Goal: Information Seeking & Learning: Learn about a topic

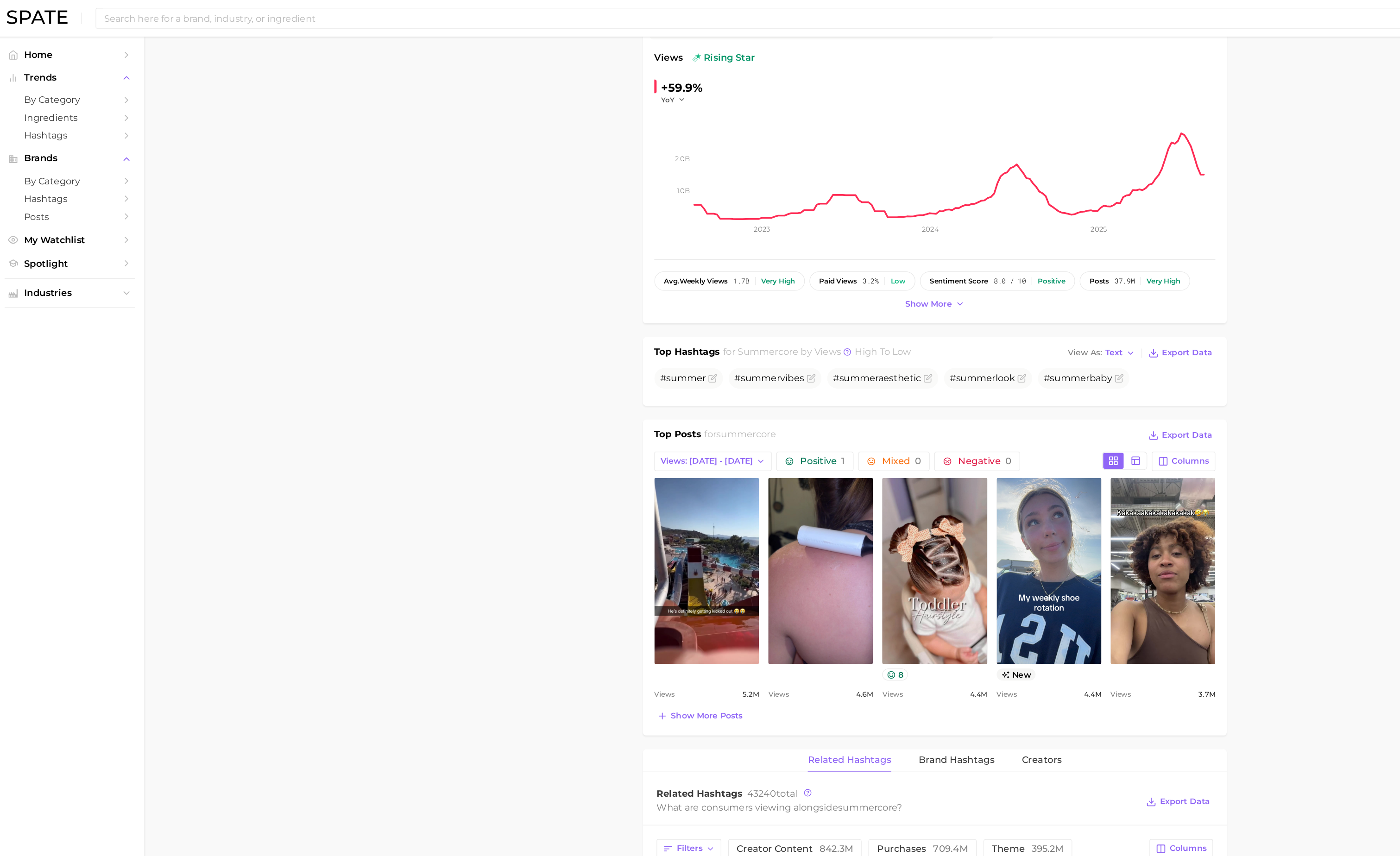
scroll to position [23, 0]
type textarea "x"
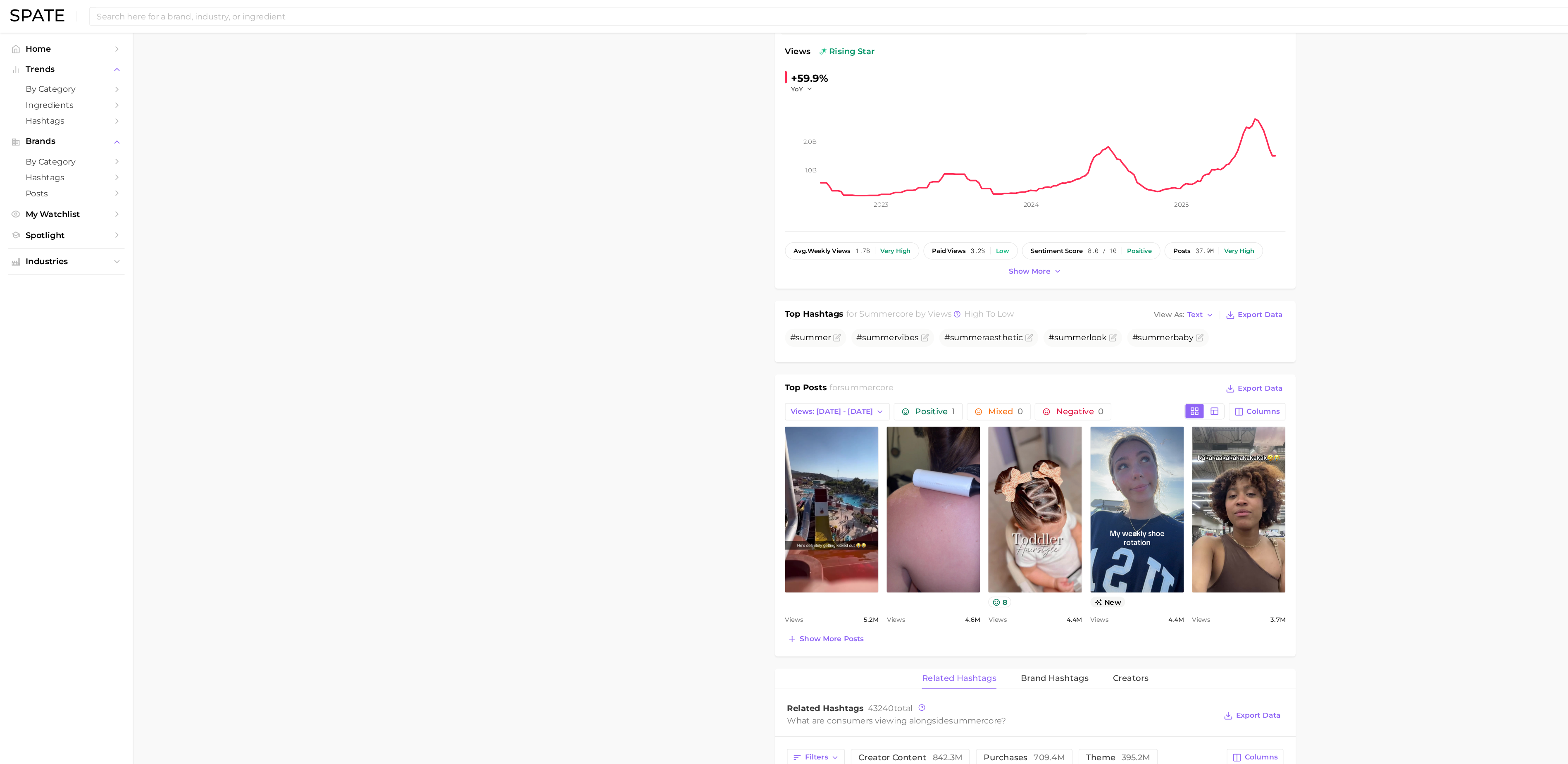
scroll to position [0, 0]
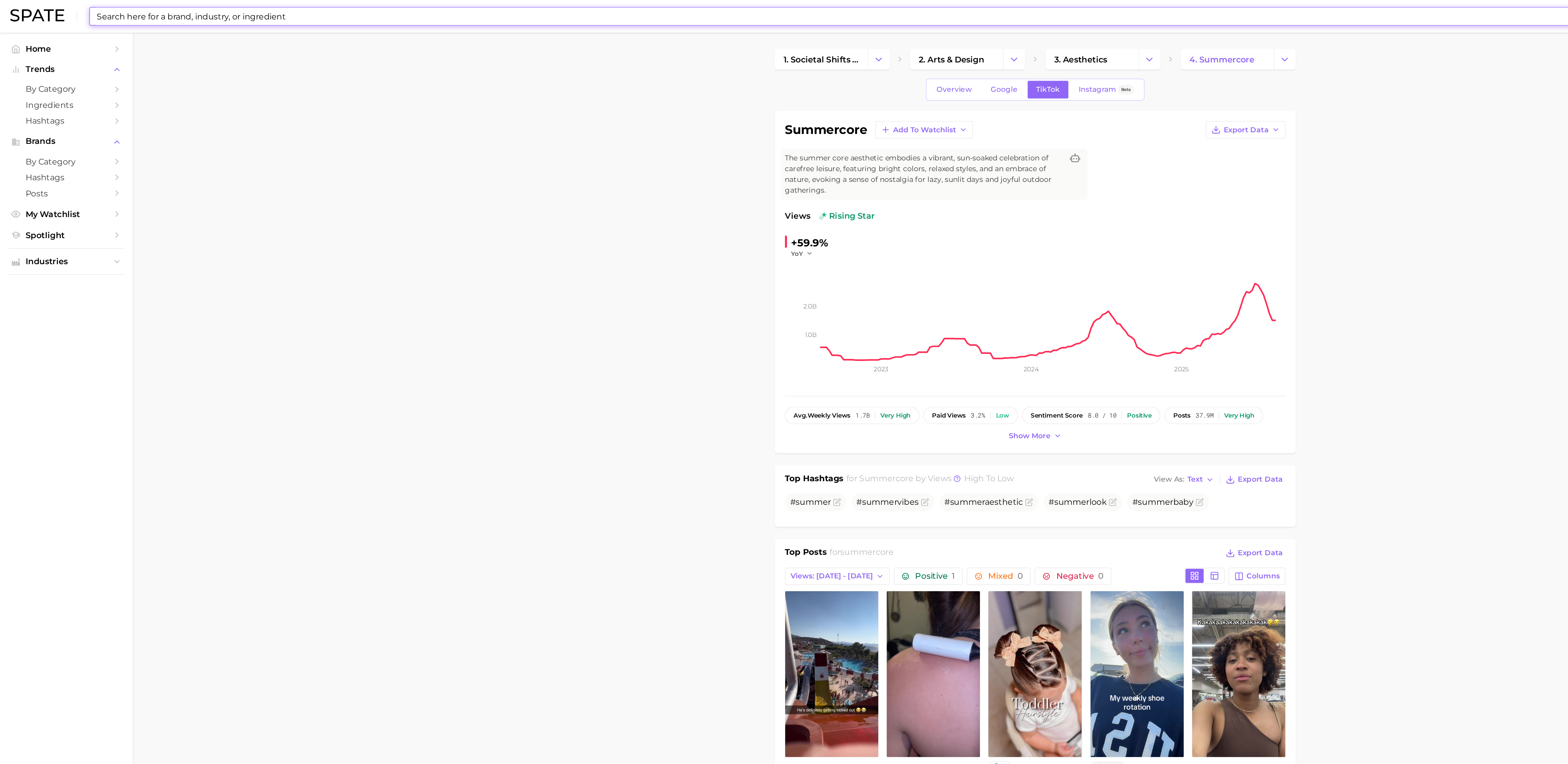
click at [528, 12] on input at bounding box center [759, 13] width 1363 height 14
type input "caramel fr"
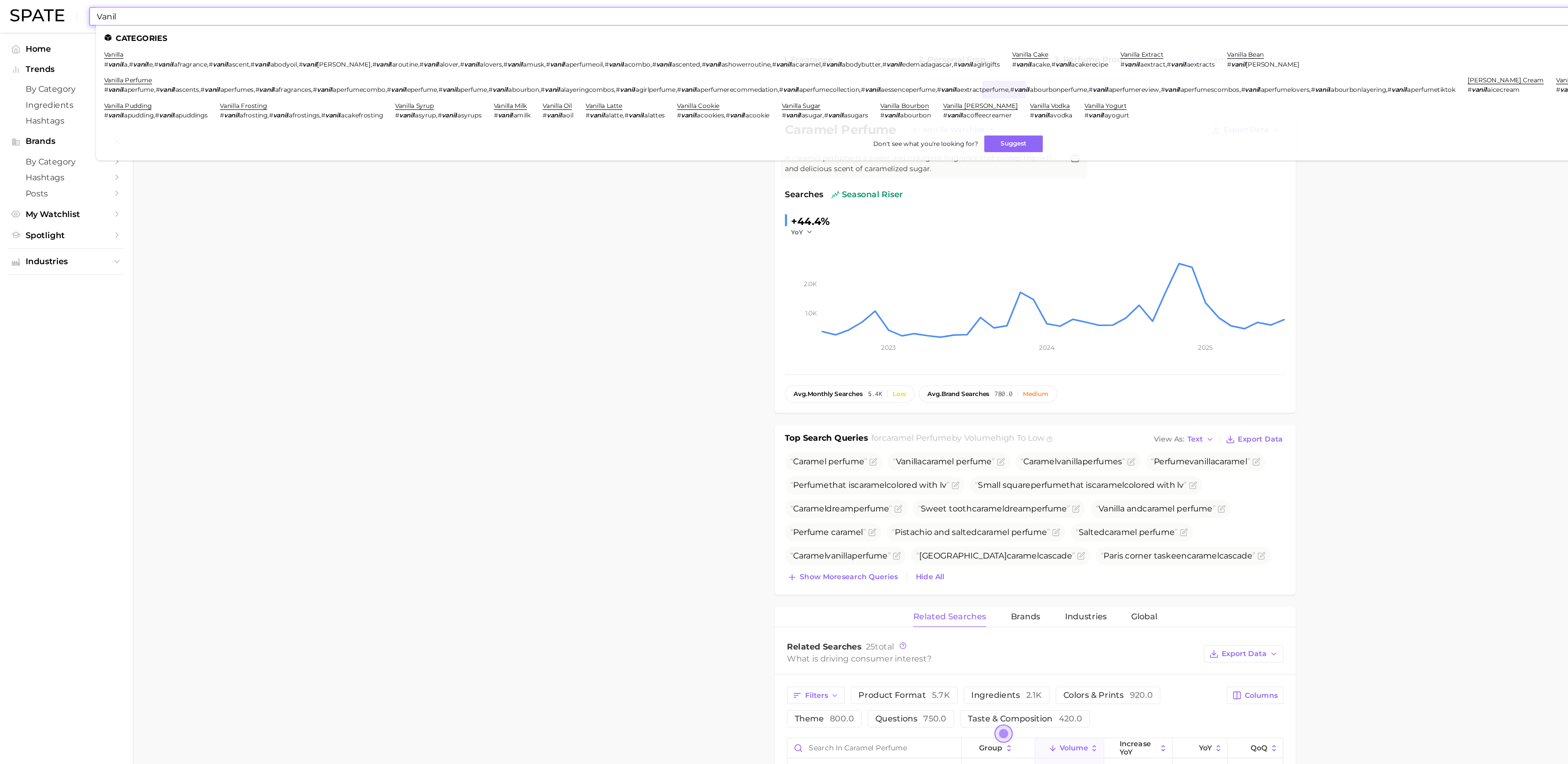
click at [593, 12] on input "Vanil" at bounding box center [759, 13] width 1363 height 14
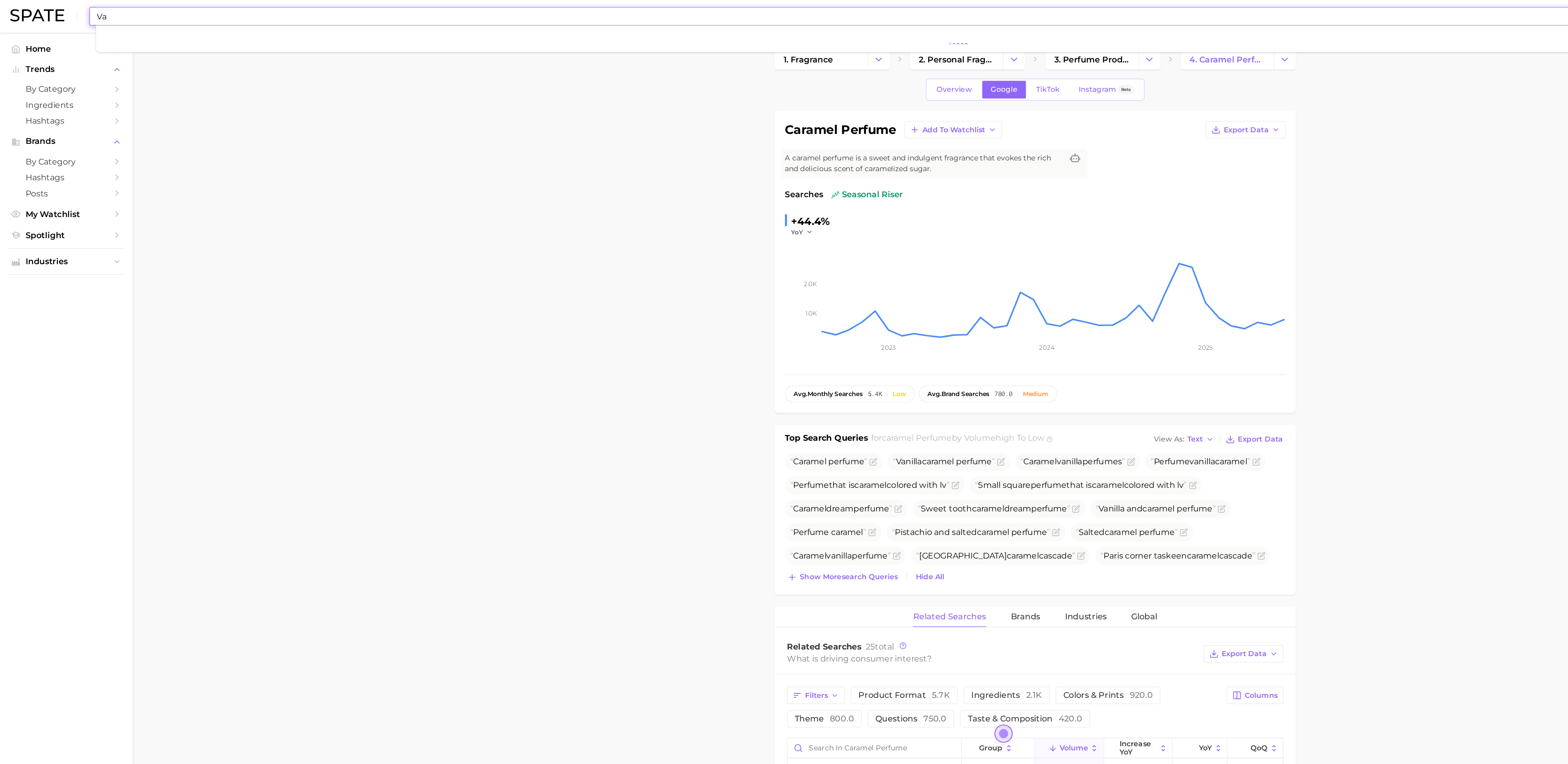
type input "V"
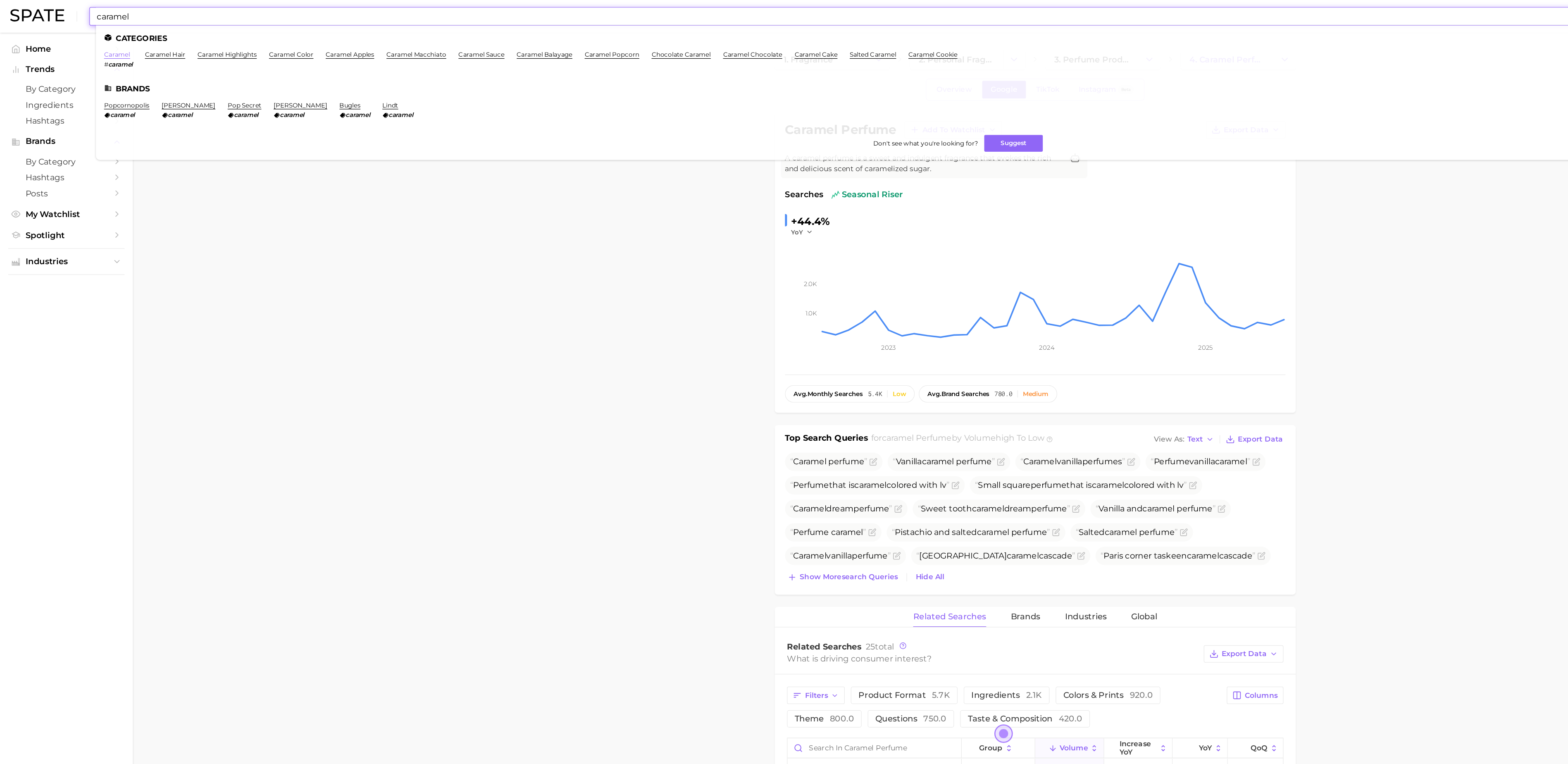
type input "caramel"
click at [94, 47] on link "caramel" at bounding box center [95, 44] width 21 height 6
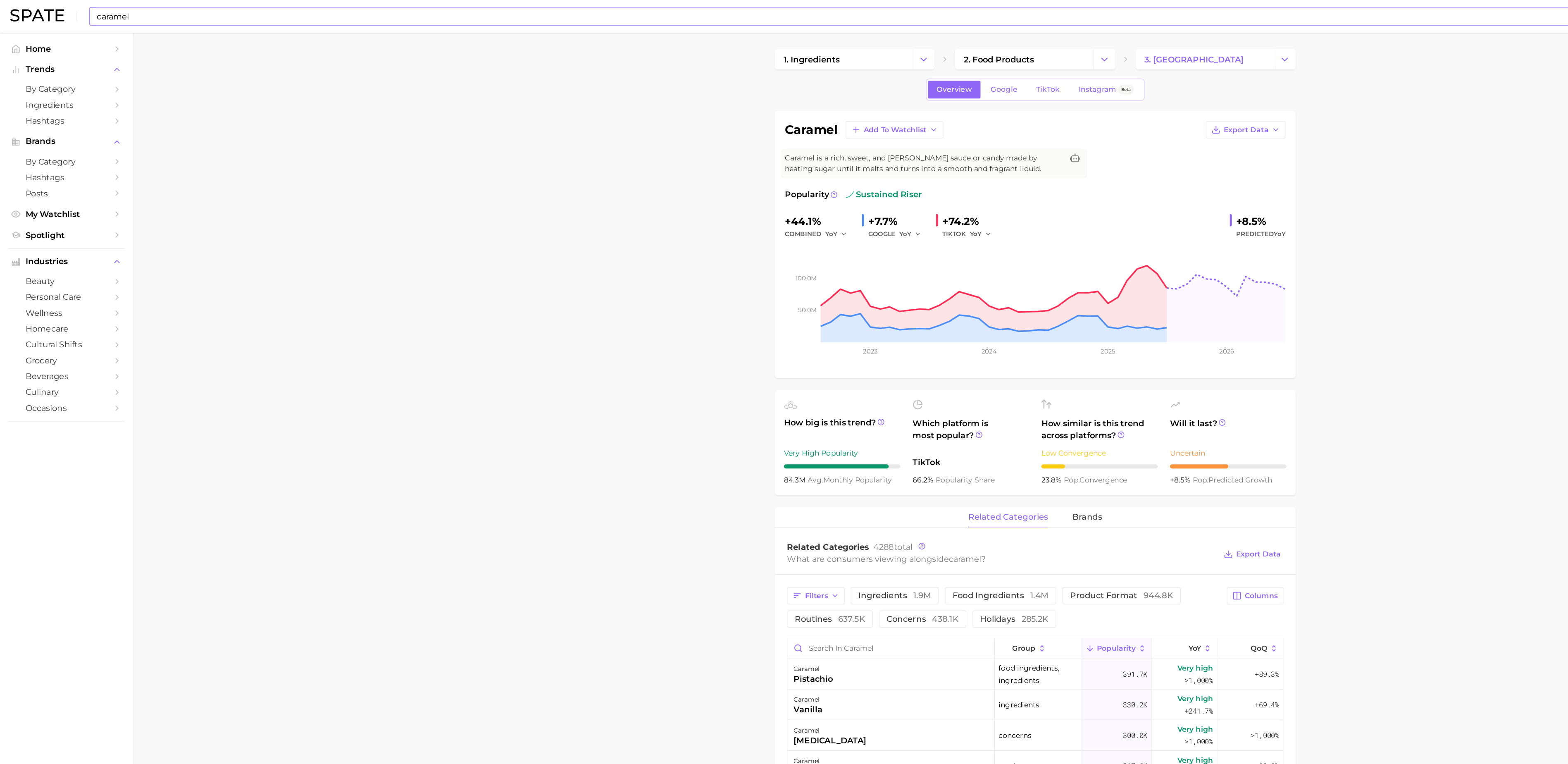
type textarea "x"
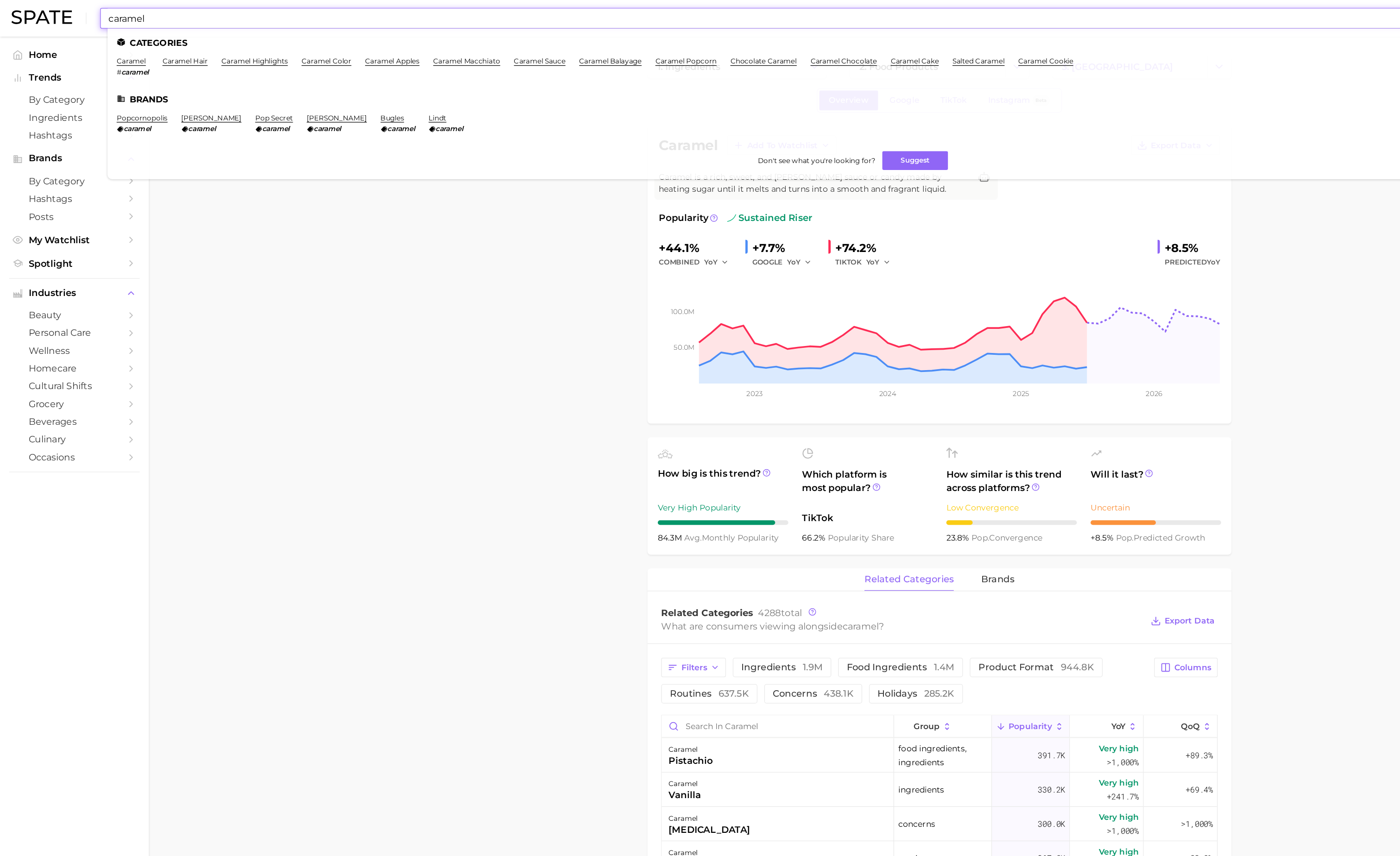
click at [597, 15] on input "caramel" at bounding box center [672, 14] width 1169 height 16
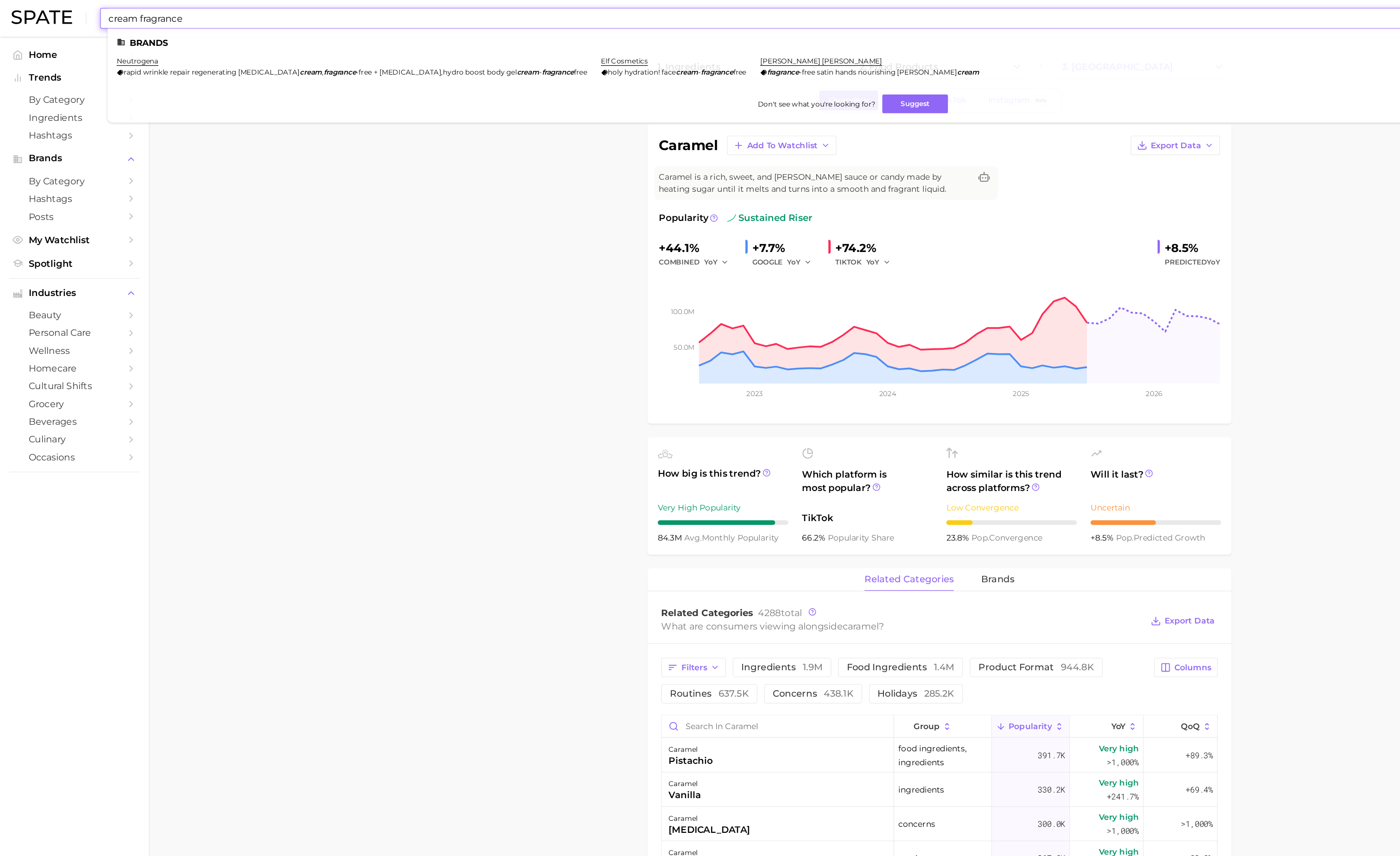
click at [108, 33] on li "Brands" at bounding box center [690, 35] width 1191 height 8
drag, startPoint x: 108, startPoint y: 33, endPoint x: 95, endPoint y: 9, distance: 27.3
click at [95, 9] on input "cream fragrance" at bounding box center [672, 14] width 1169 height 16
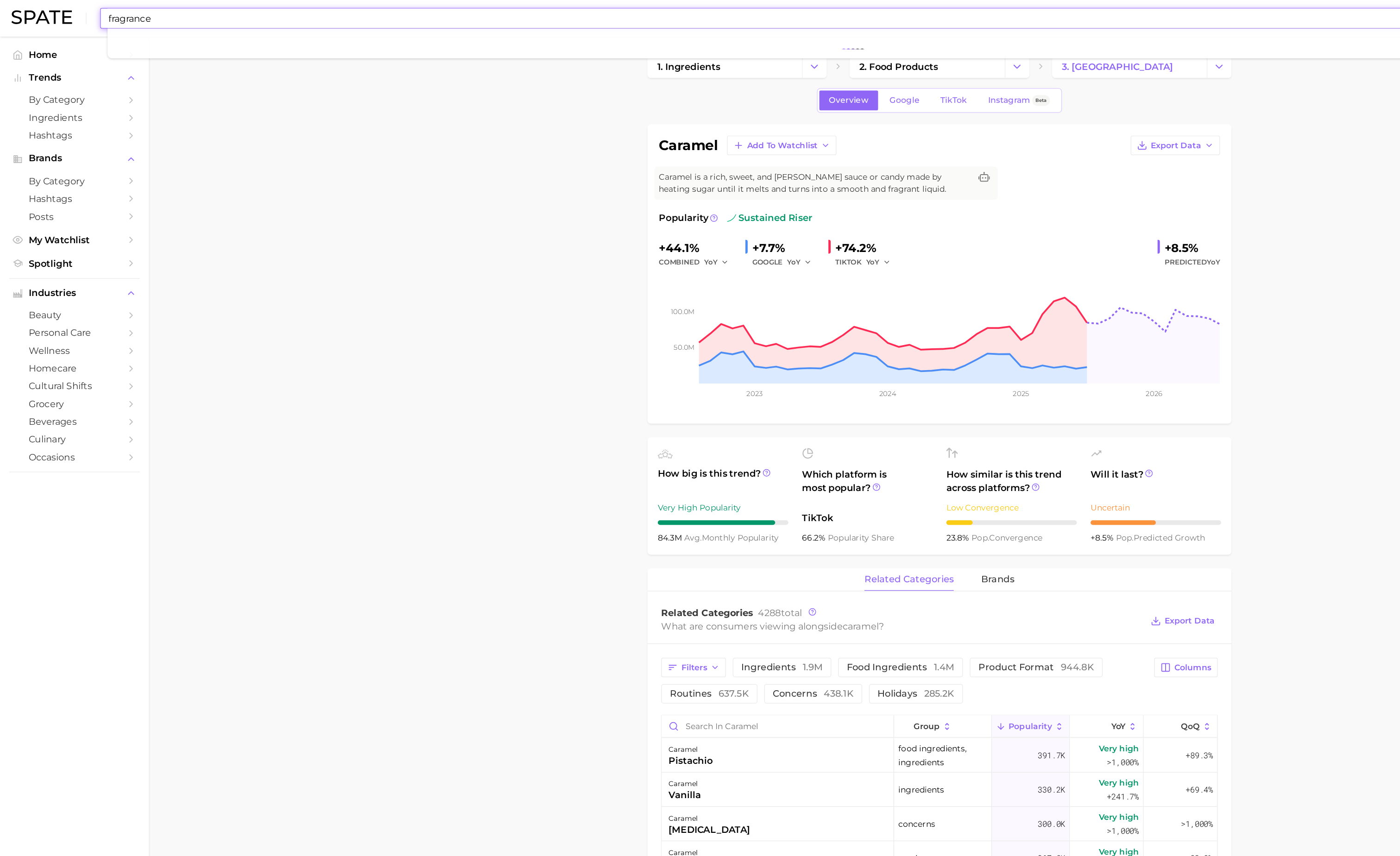
type input "fragrance"
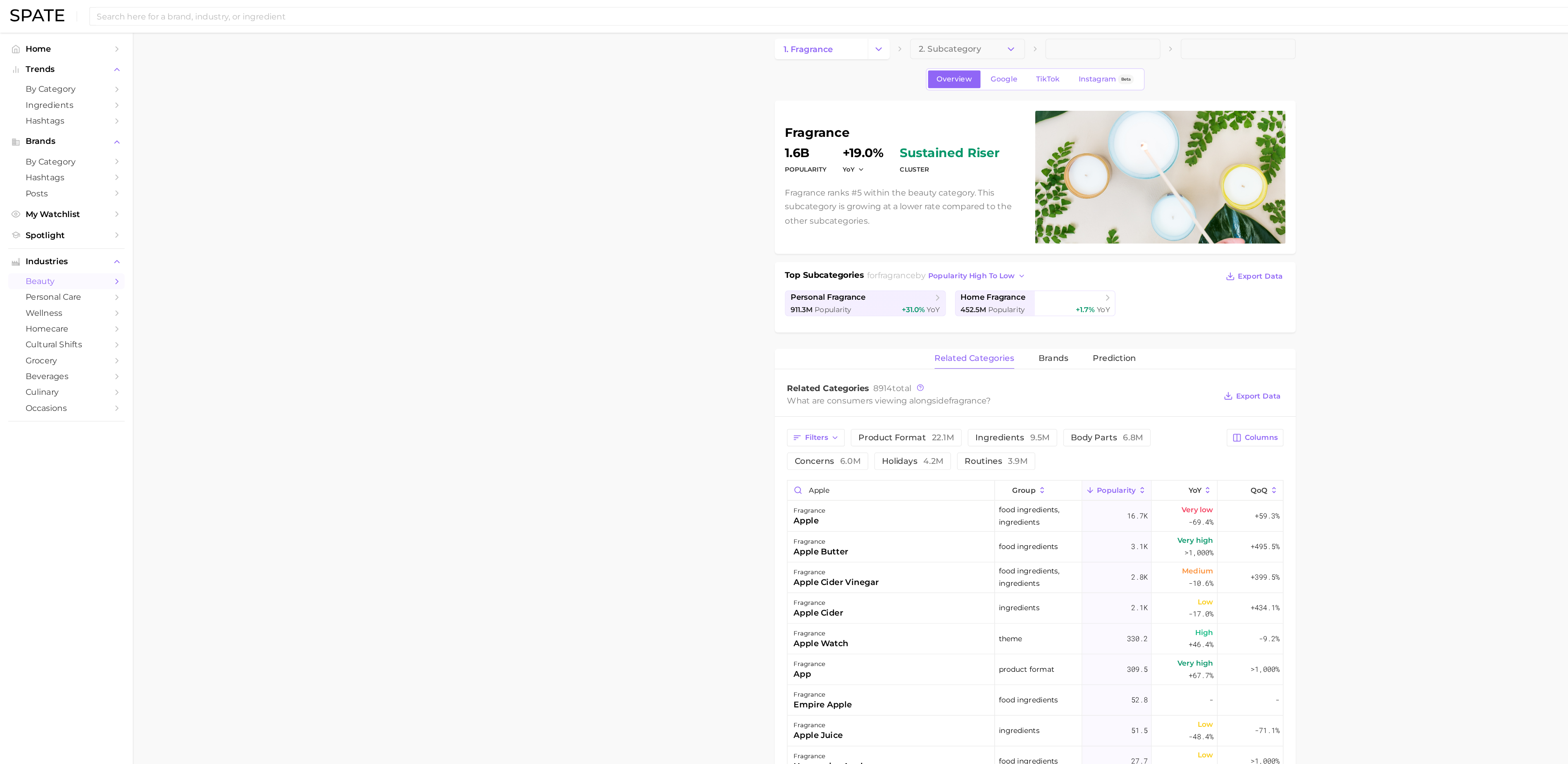
scroll to position [21, 0]
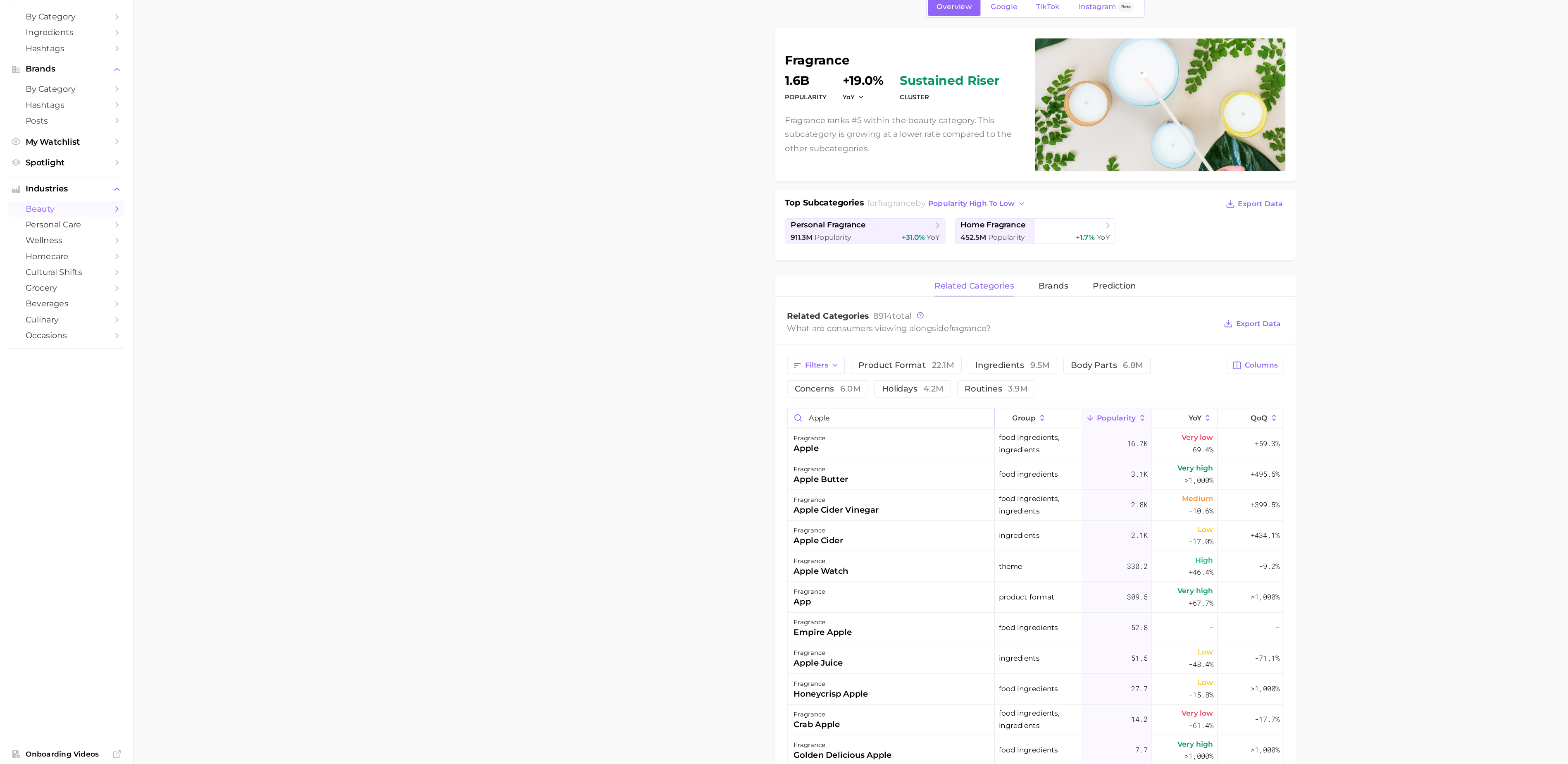
click at [673, 393] on input "apple" at bounding box center [721, 397] width 167 height 16
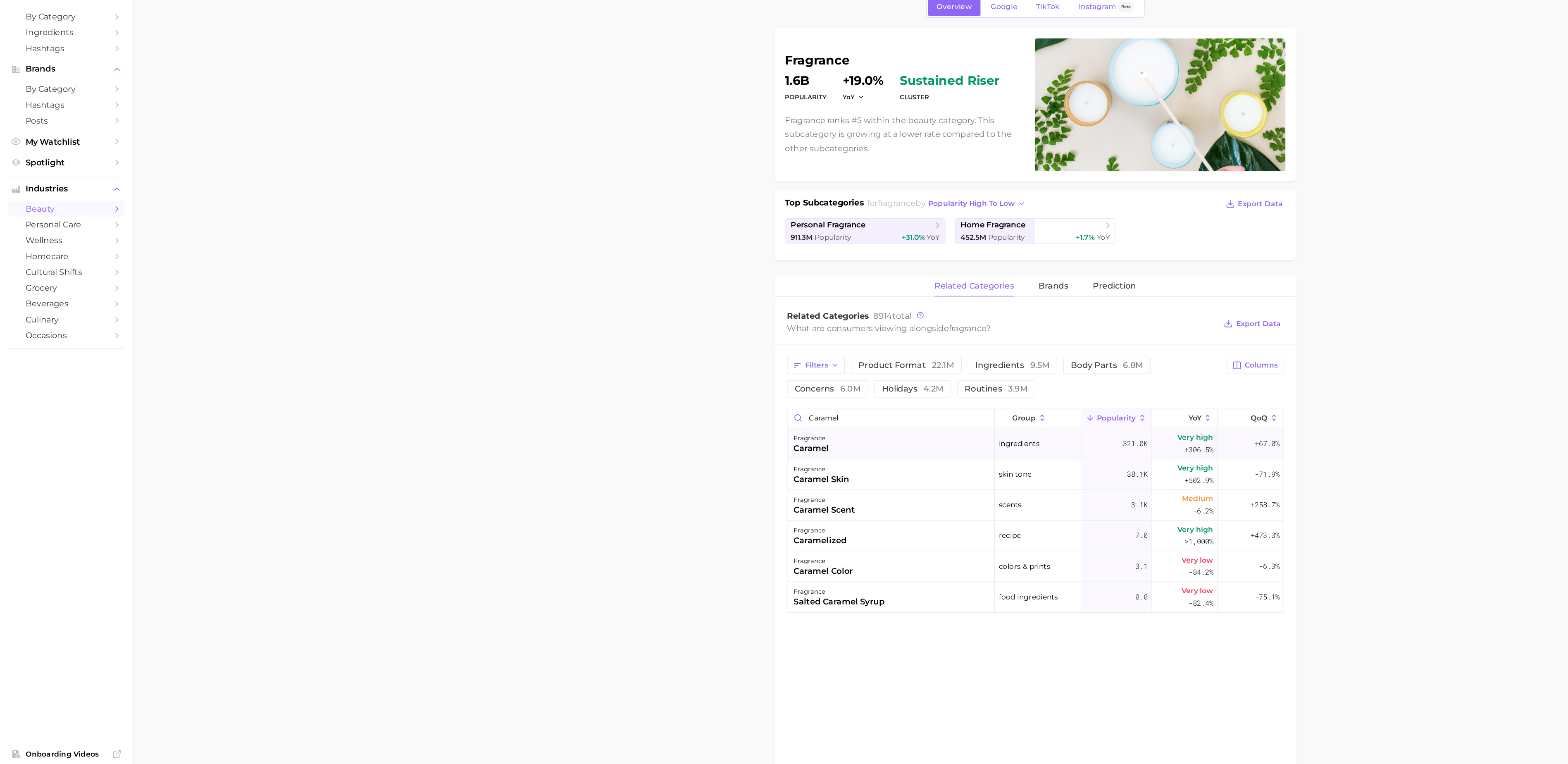
scroll to position [0, 0]
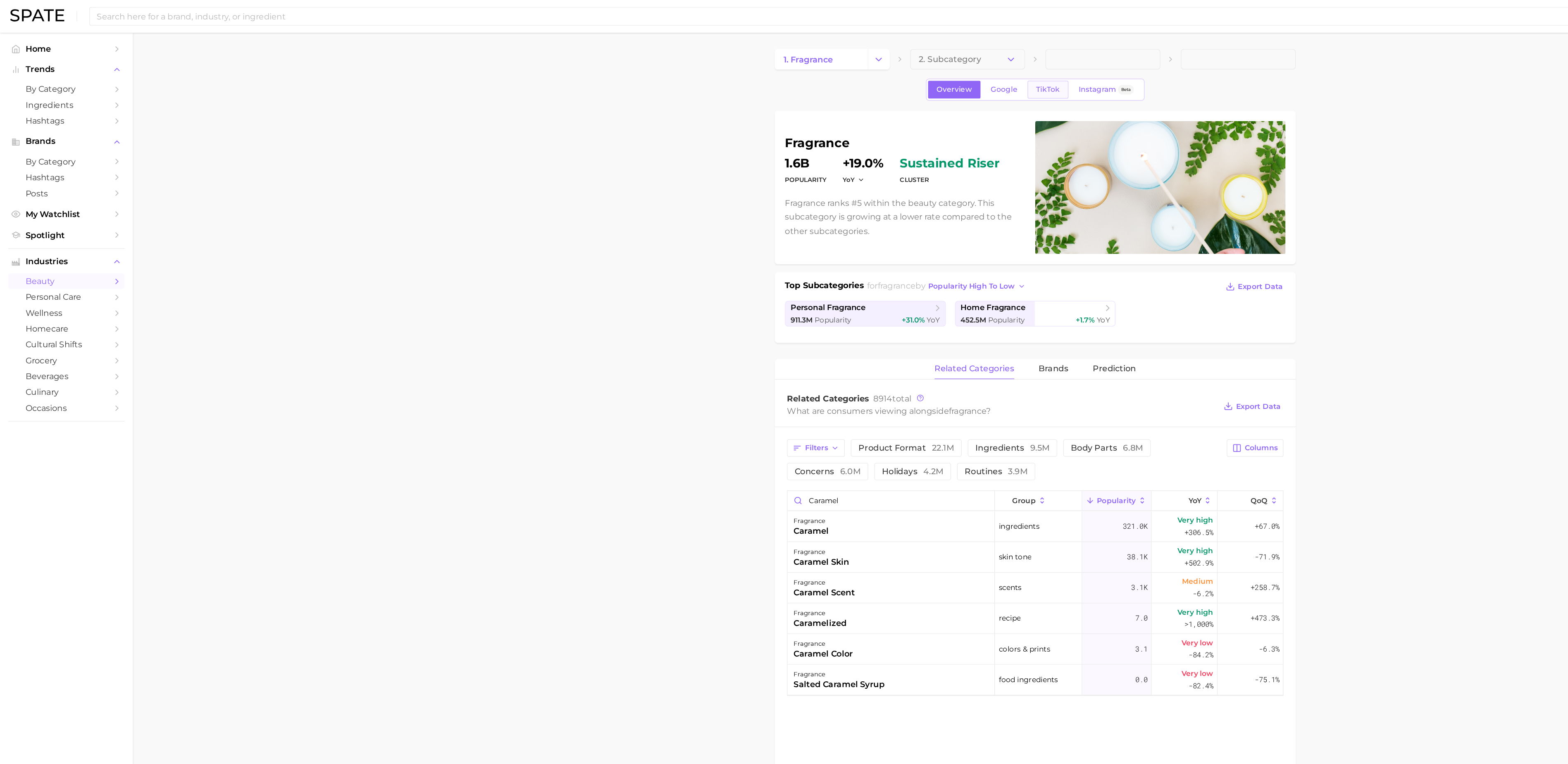
type input "caramel"
click at [852, 78] on link "TikTok" at bounding box center [848, 72] width 33 height 15
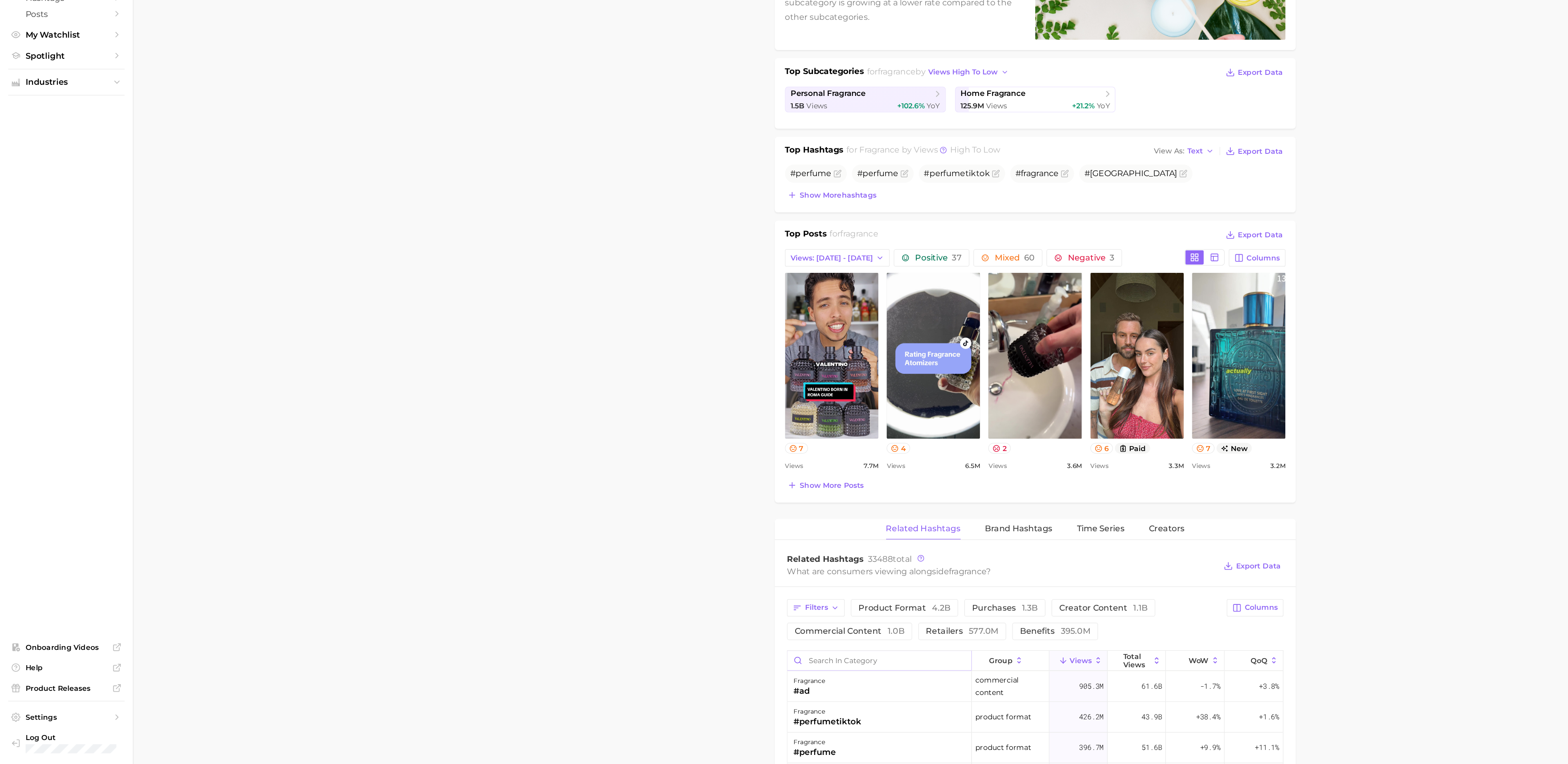
scroll to position [92, 0]
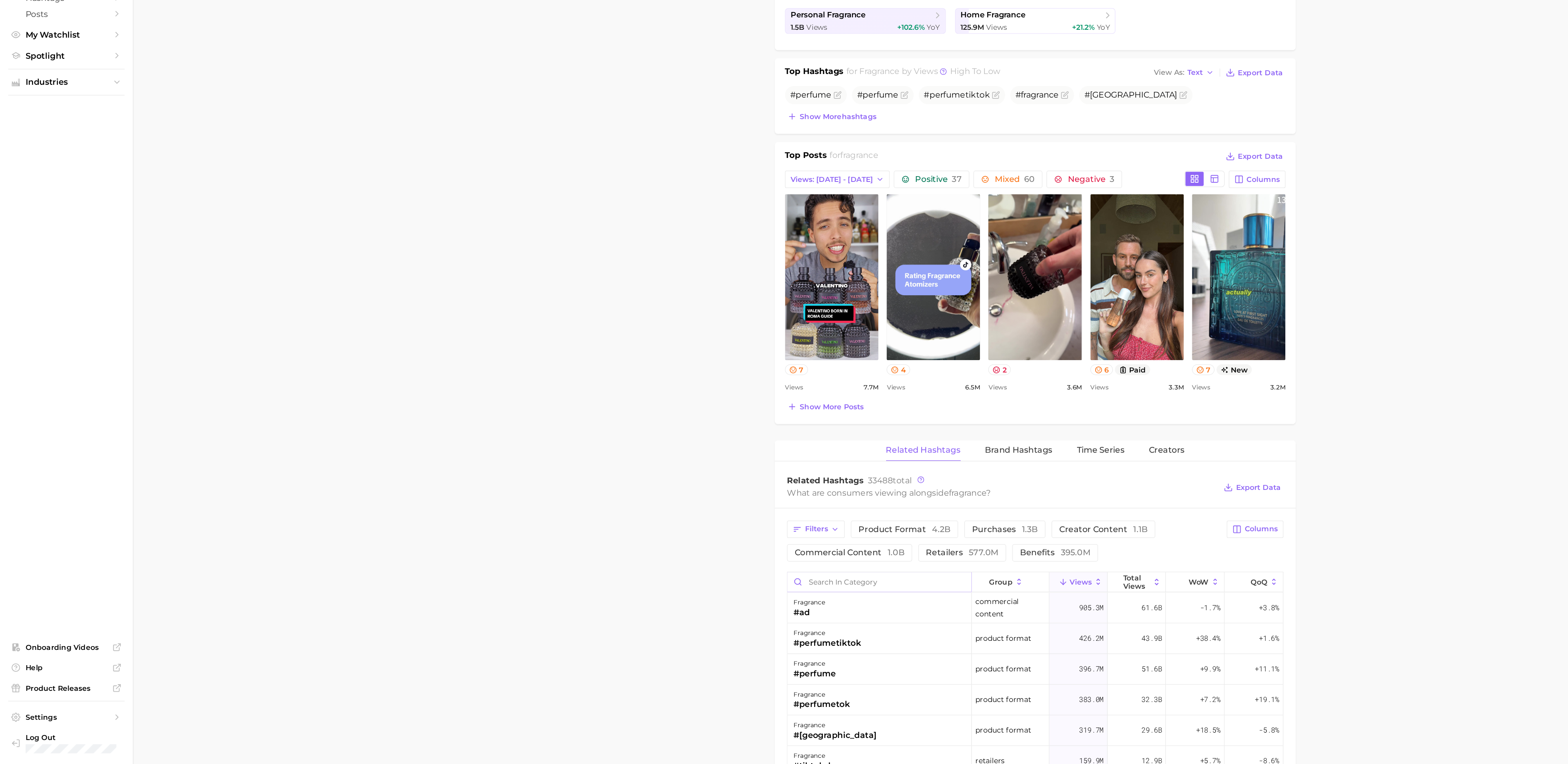
click at [690, 624] on input "Search in category" at bounding box center [712, 616] width 149 height 16
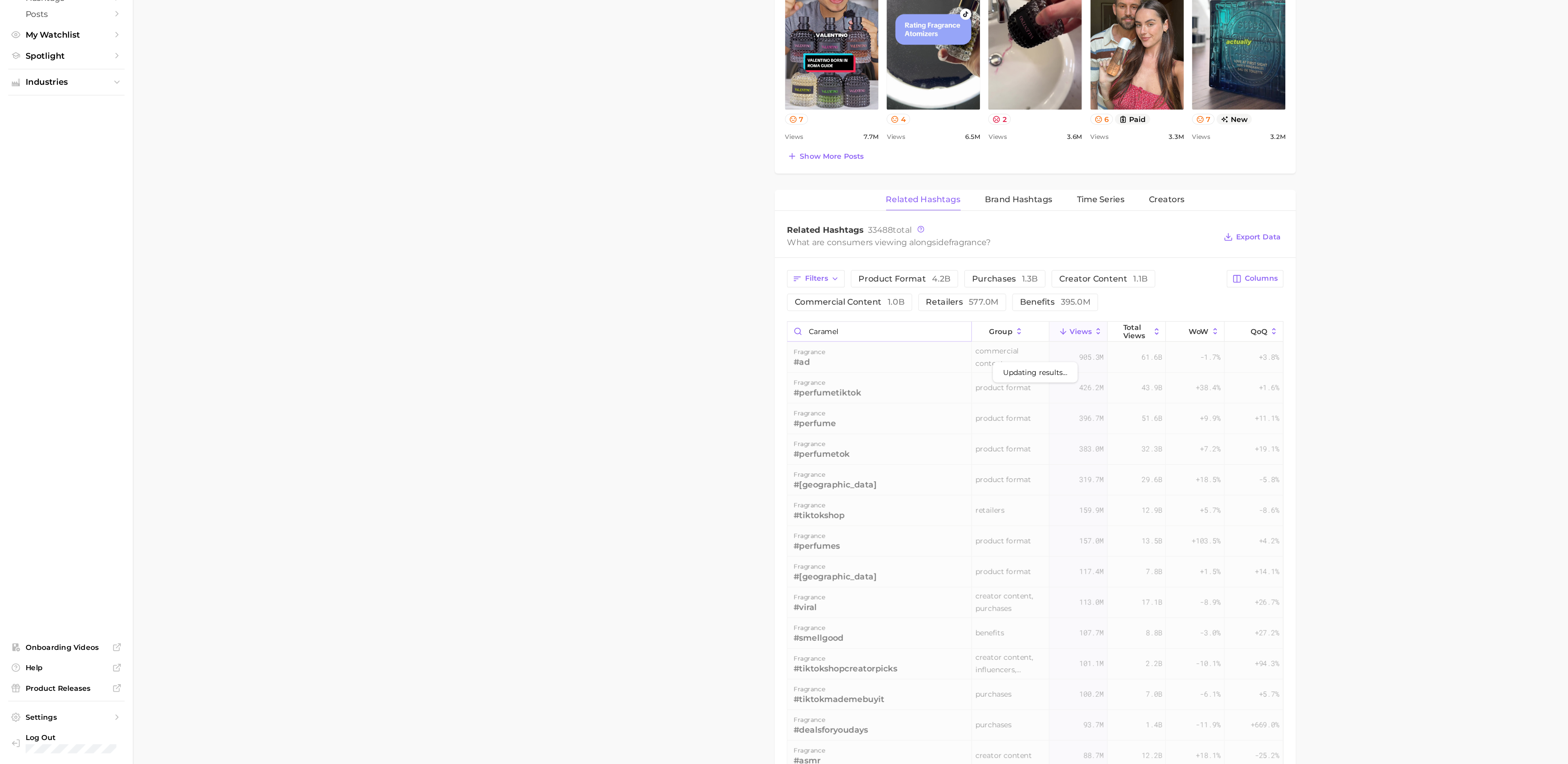
scroll to position [295, 0]
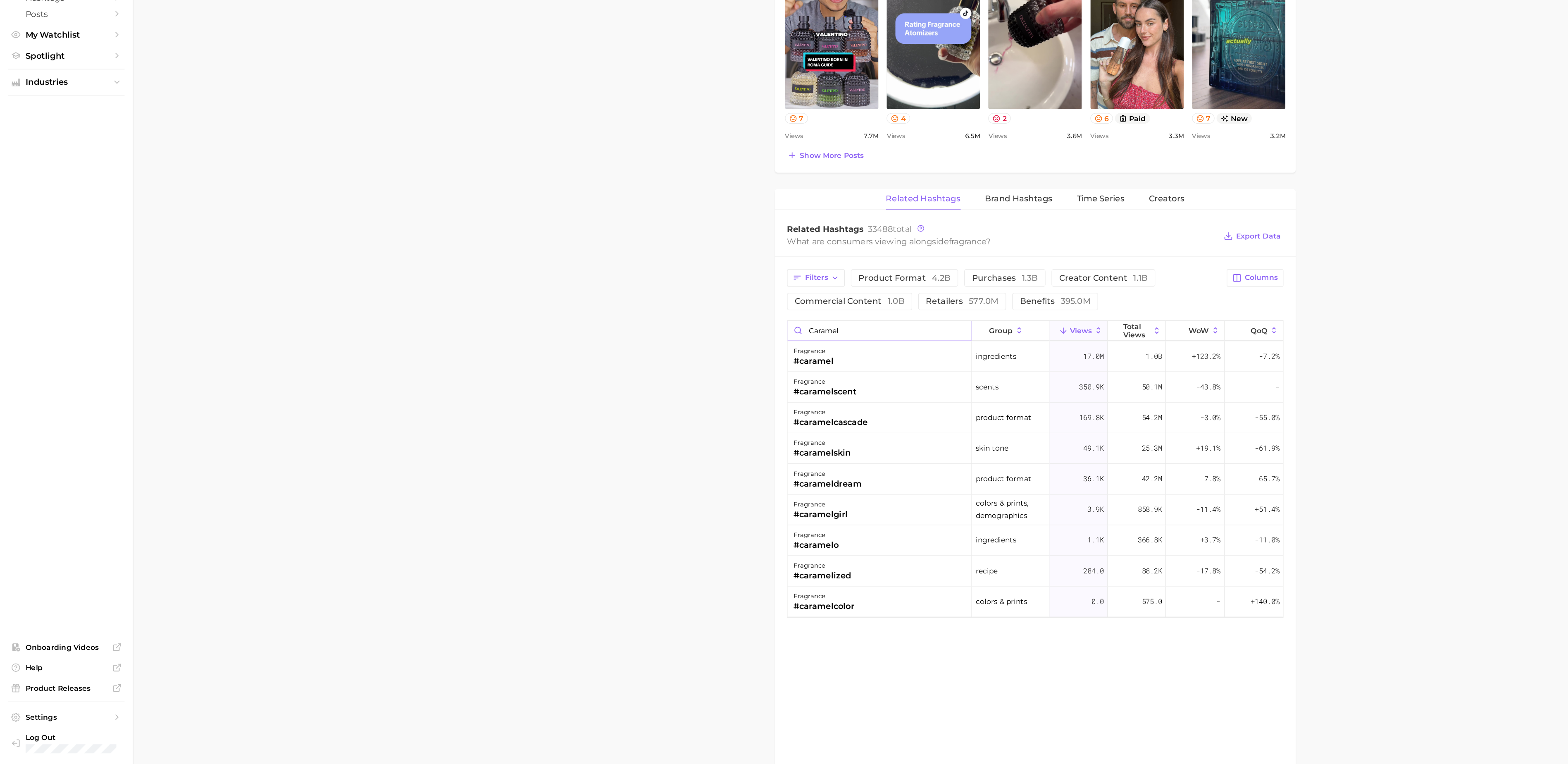
type input "caramel"
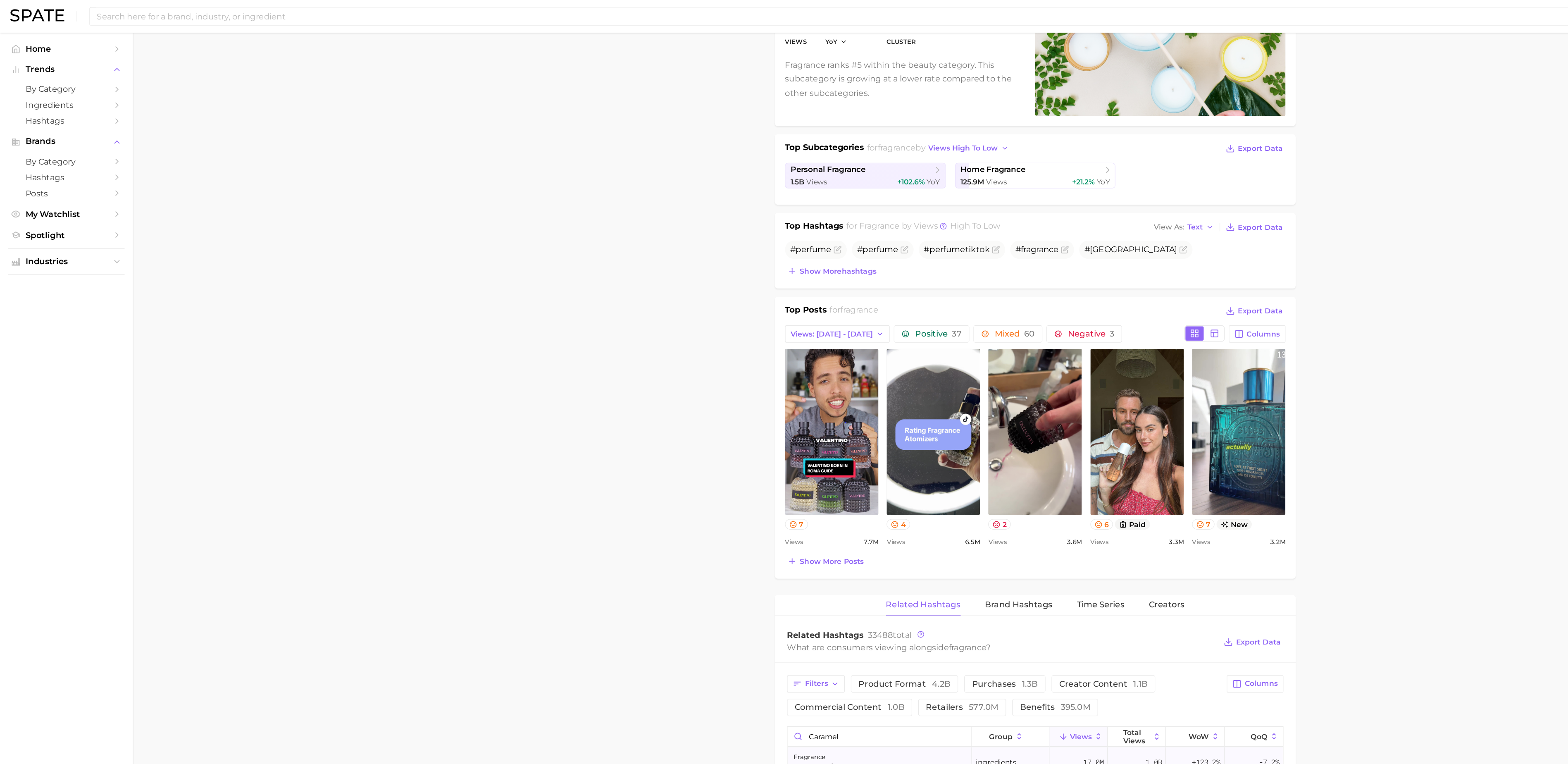
scroll to position [0, 0]
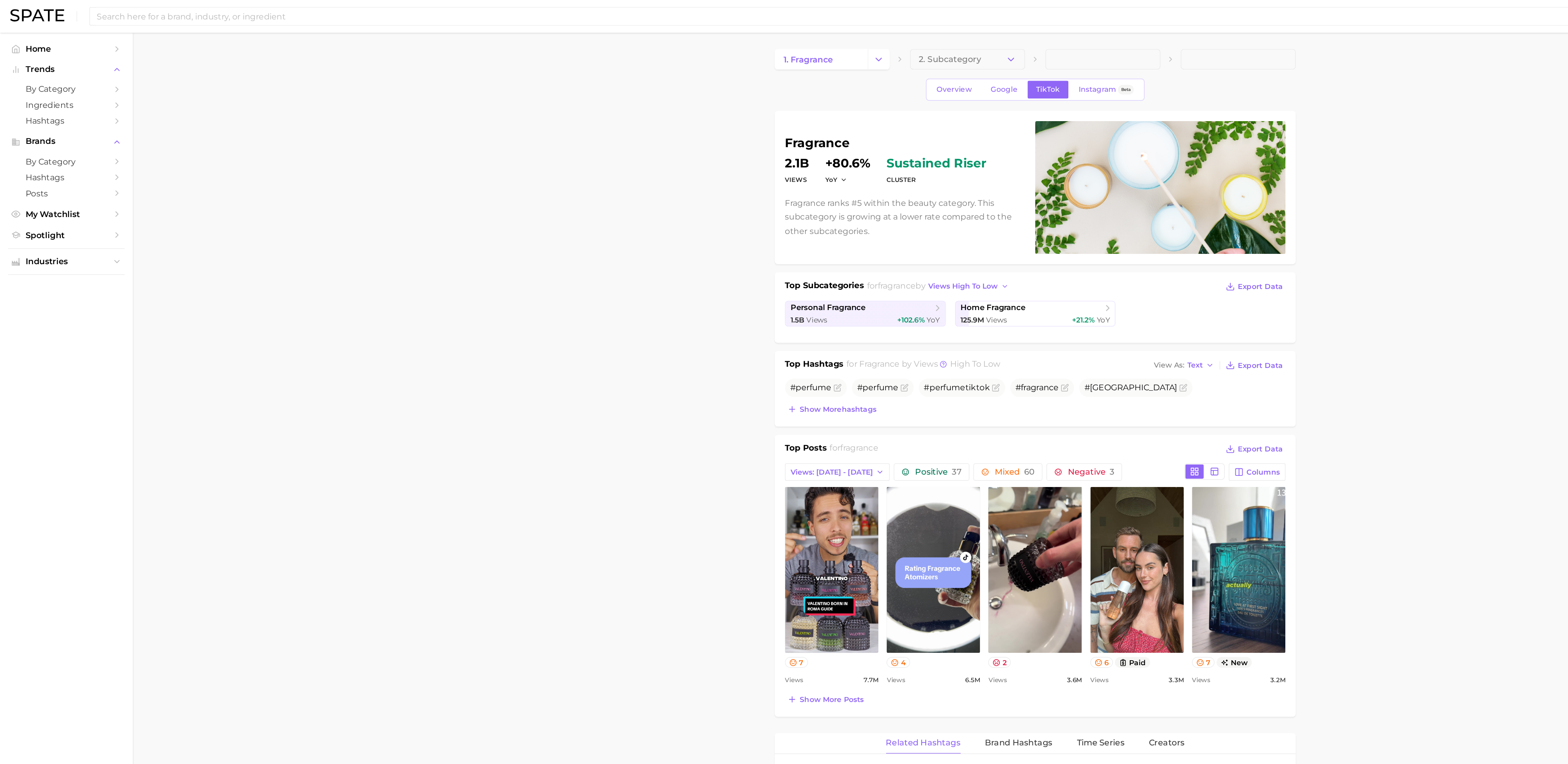
click at [347, 4] on div "Search Show US Market" at bounding box center [784, 13] width 1552 height 26
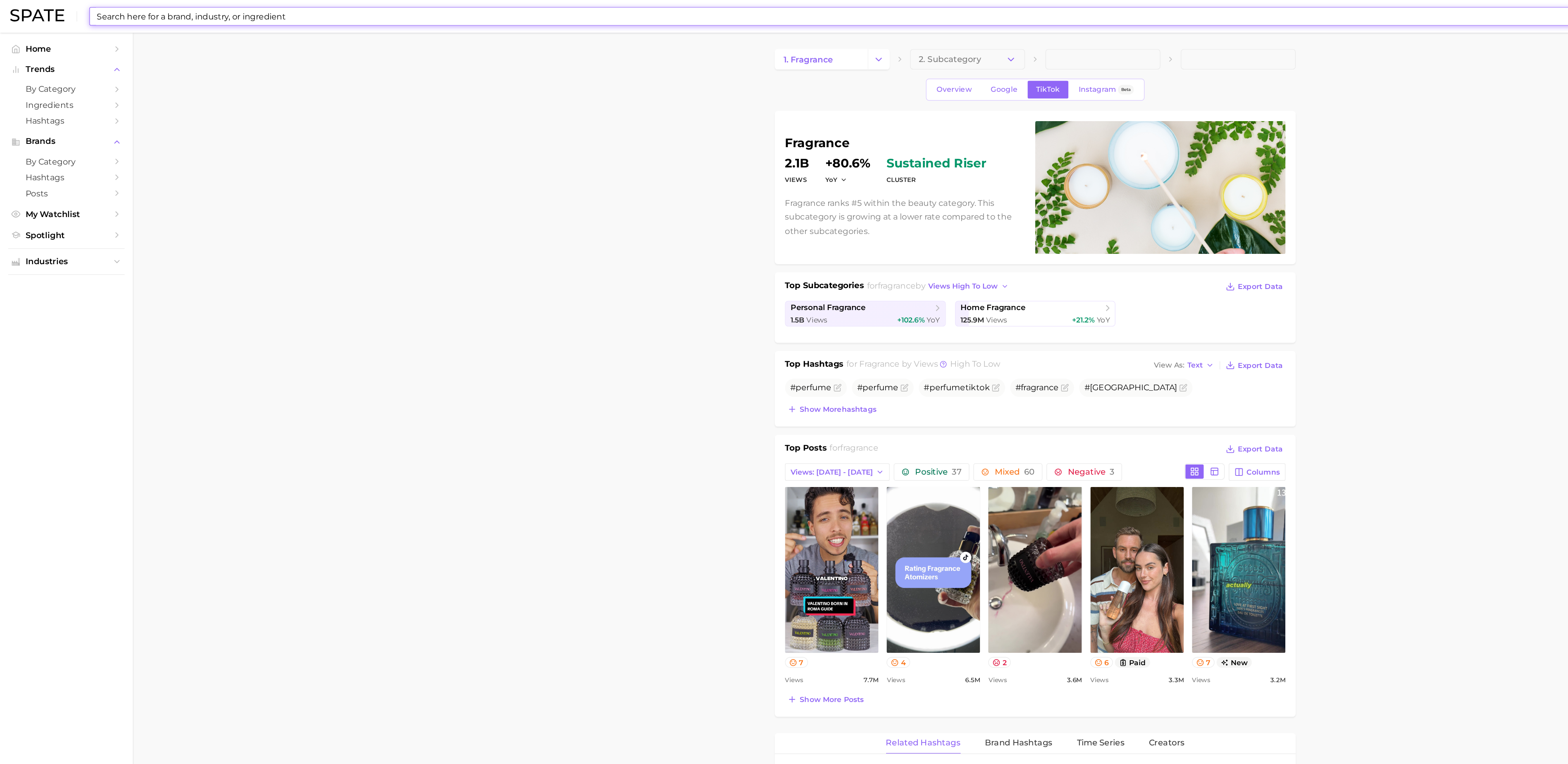
click at [343, 10] on input at bounding box center [759, 13] width 1363 height 14
click at [343, 10] on input "c" at bounding box center [759, 13] width 1363 height 14
type input "coto"
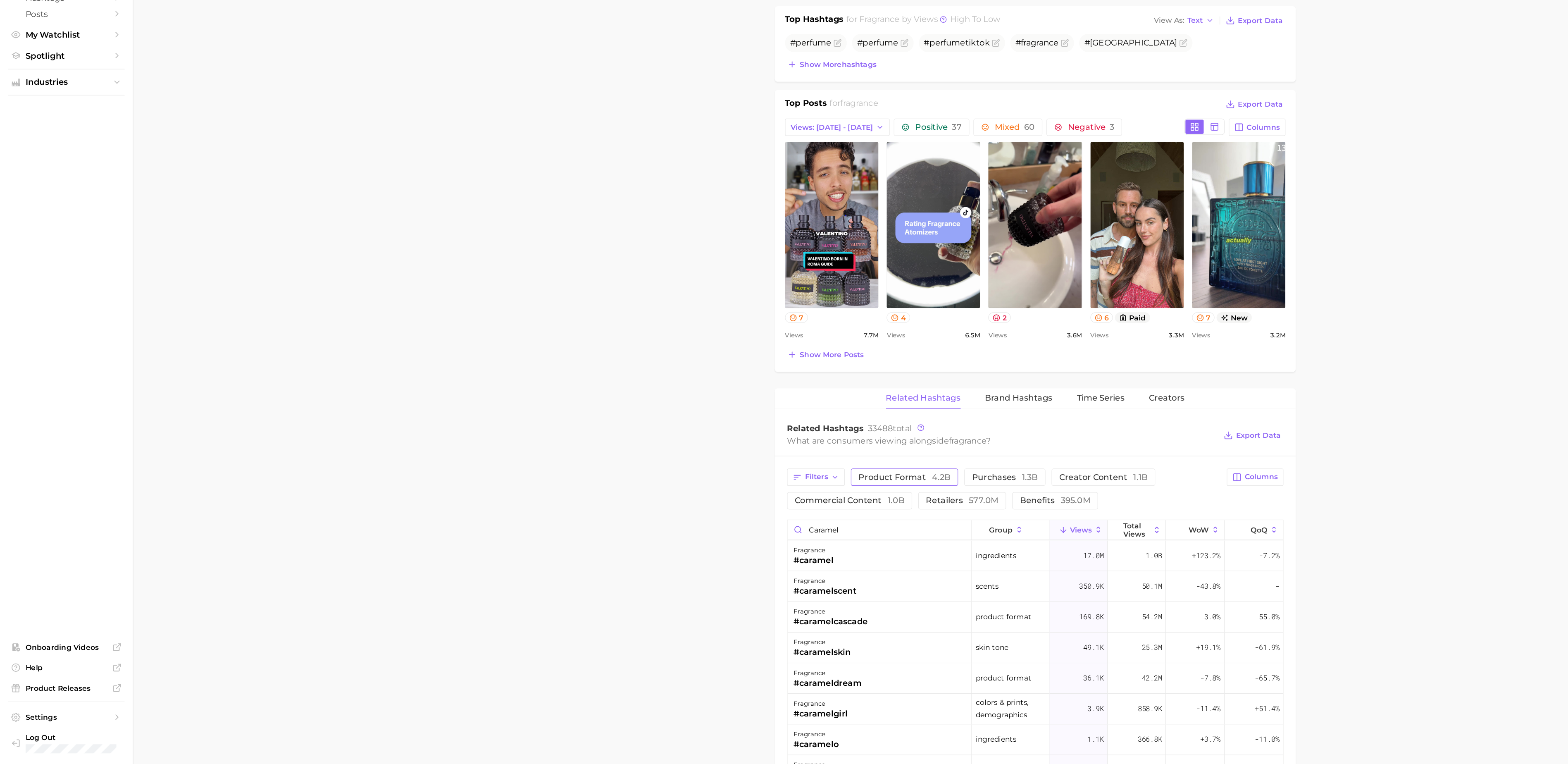
scroll to position [135, 0]
click at [687, 578] on input "caramel" at bounding box center [712, 573] width 149 height 16
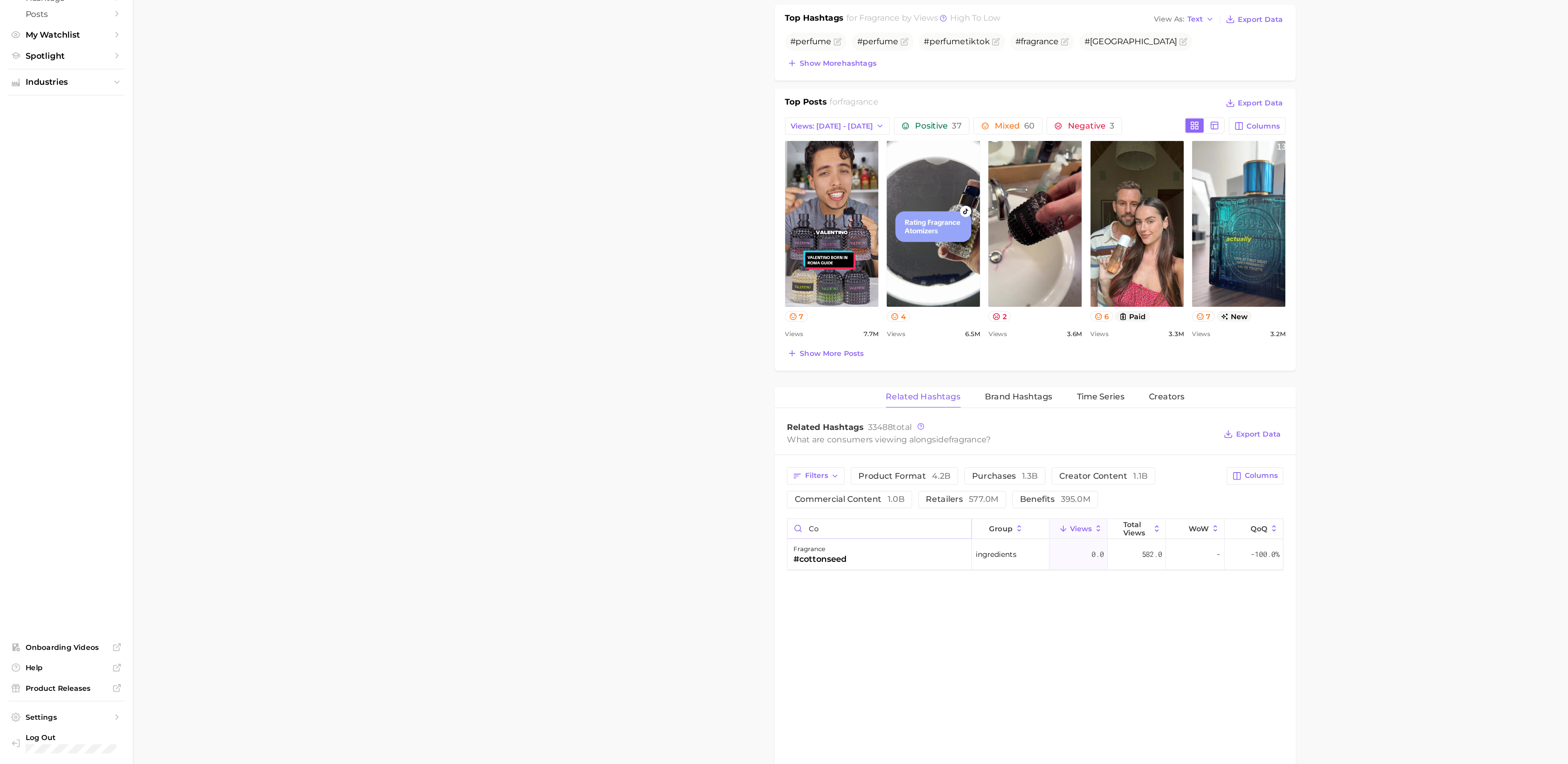
type input "c"
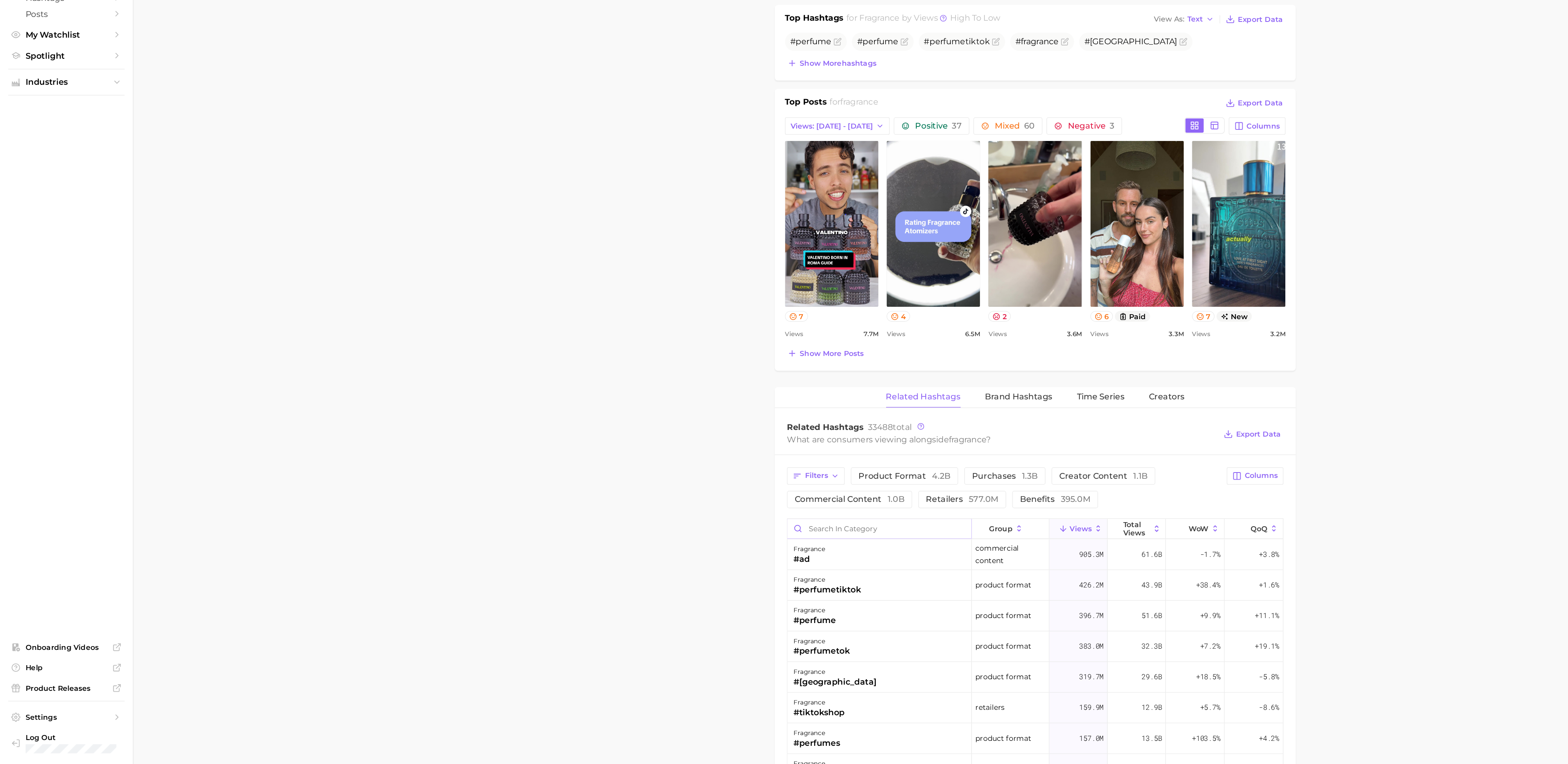
scroll to position [0, 0]
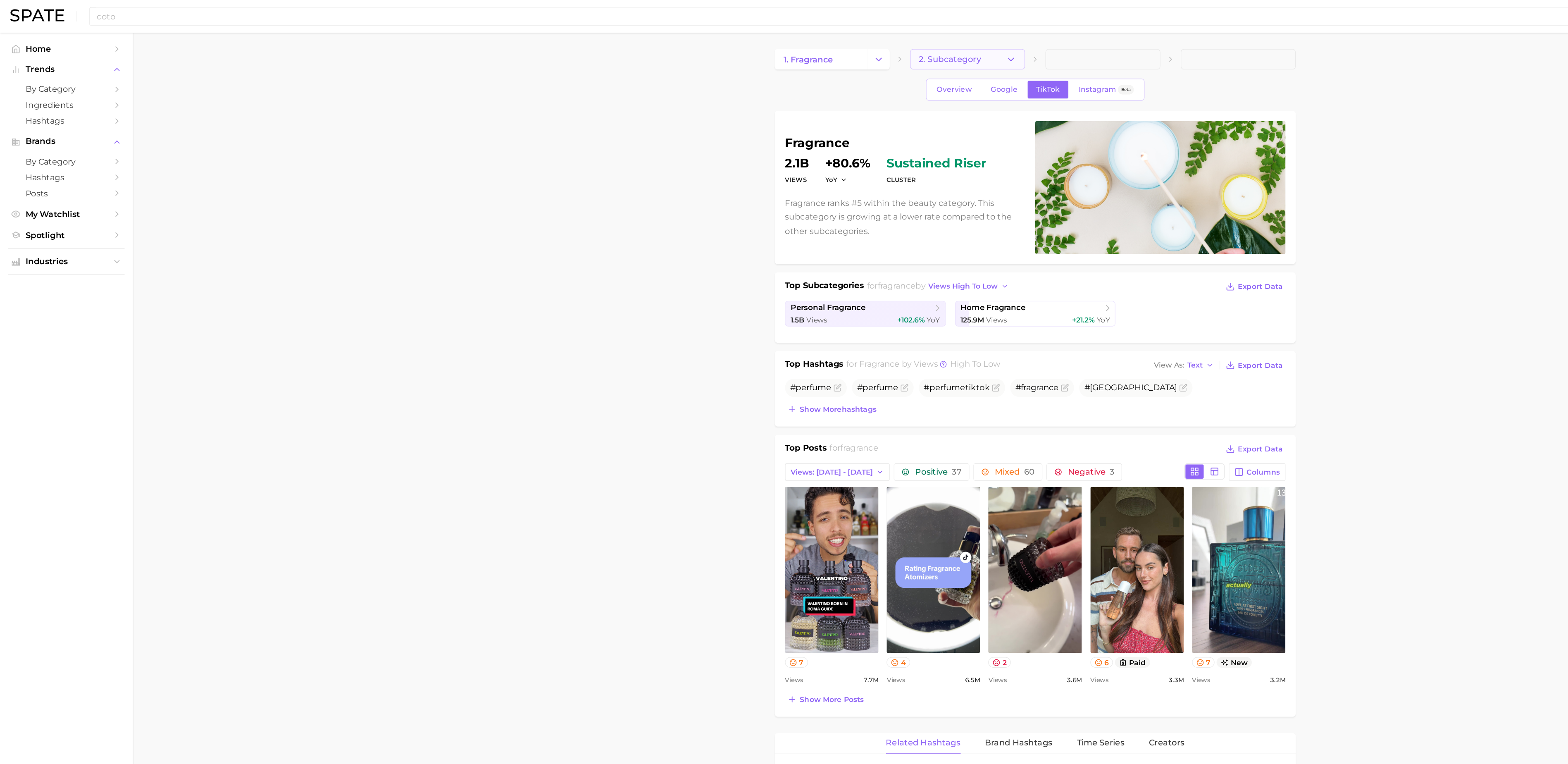
click at [782, 44] on span "2. Subcategory" at bounding box center [768, 48] width 51 height 7
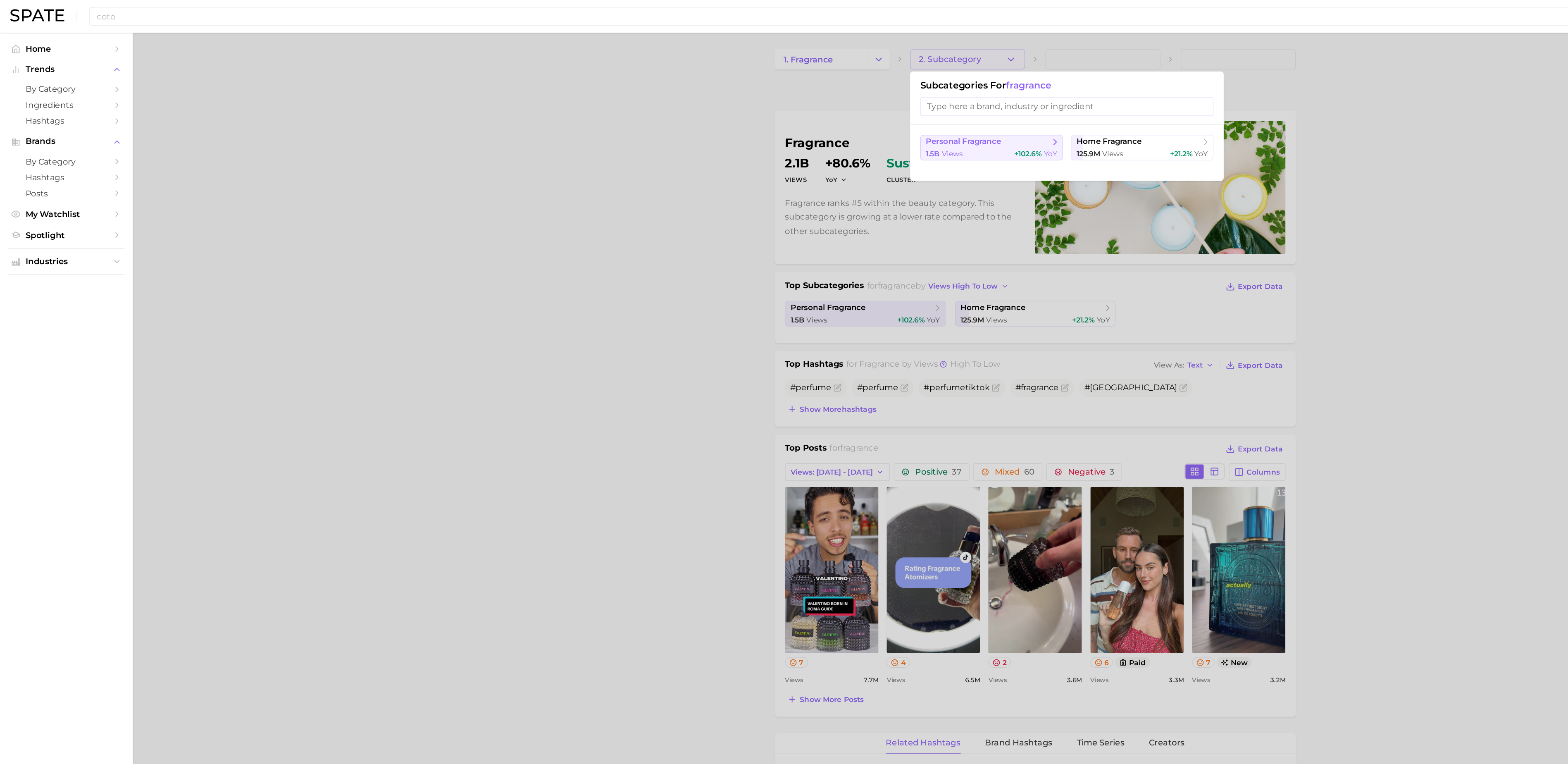
click at [782, 112] on span "personal fragrance" at bounding box center [780, 114] width 61 height 8
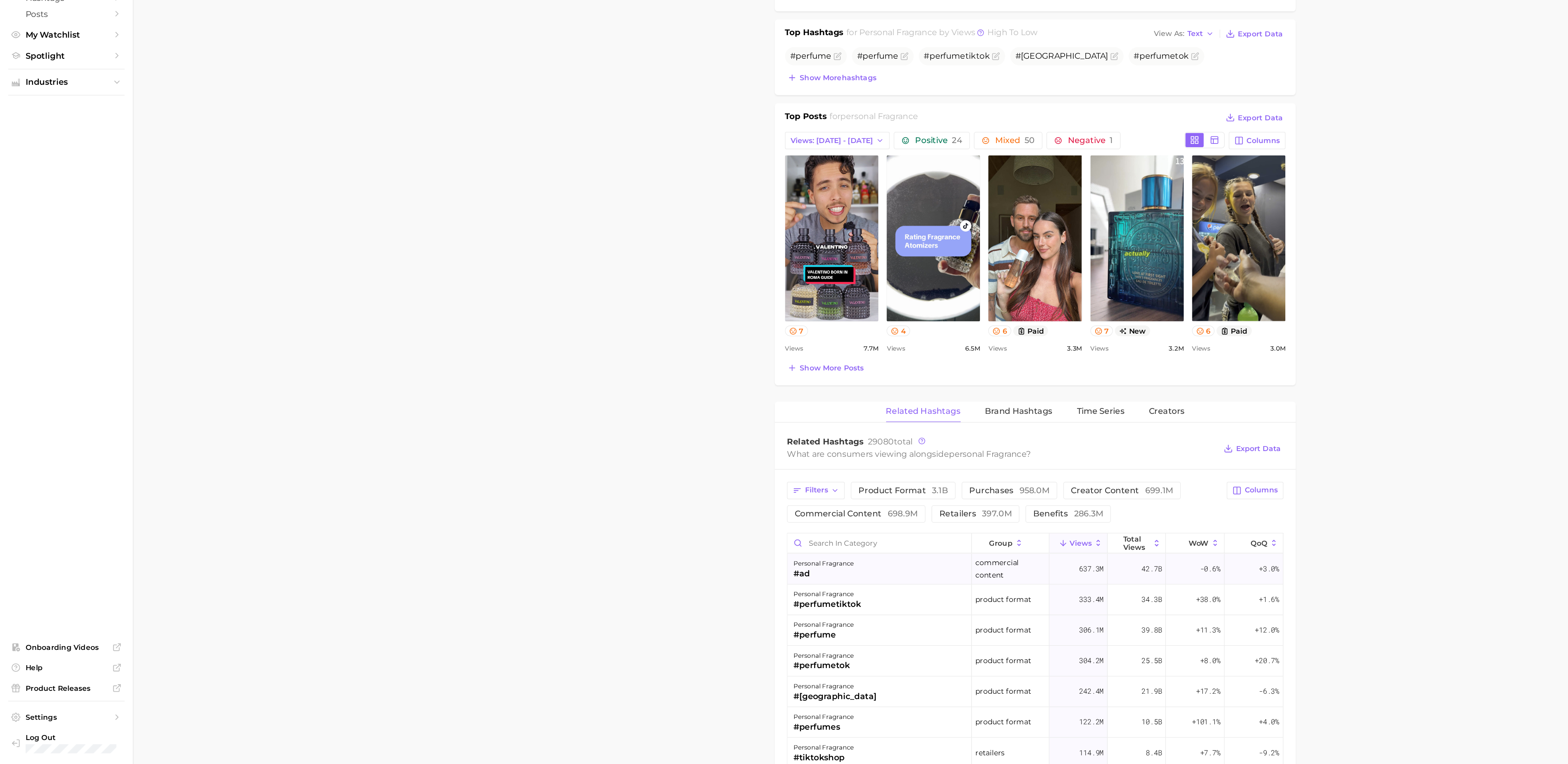
scroll to position [178, 0]
click at [691, 584] on input "Search in category" at bounding box center [712, 584] width 149 height 16
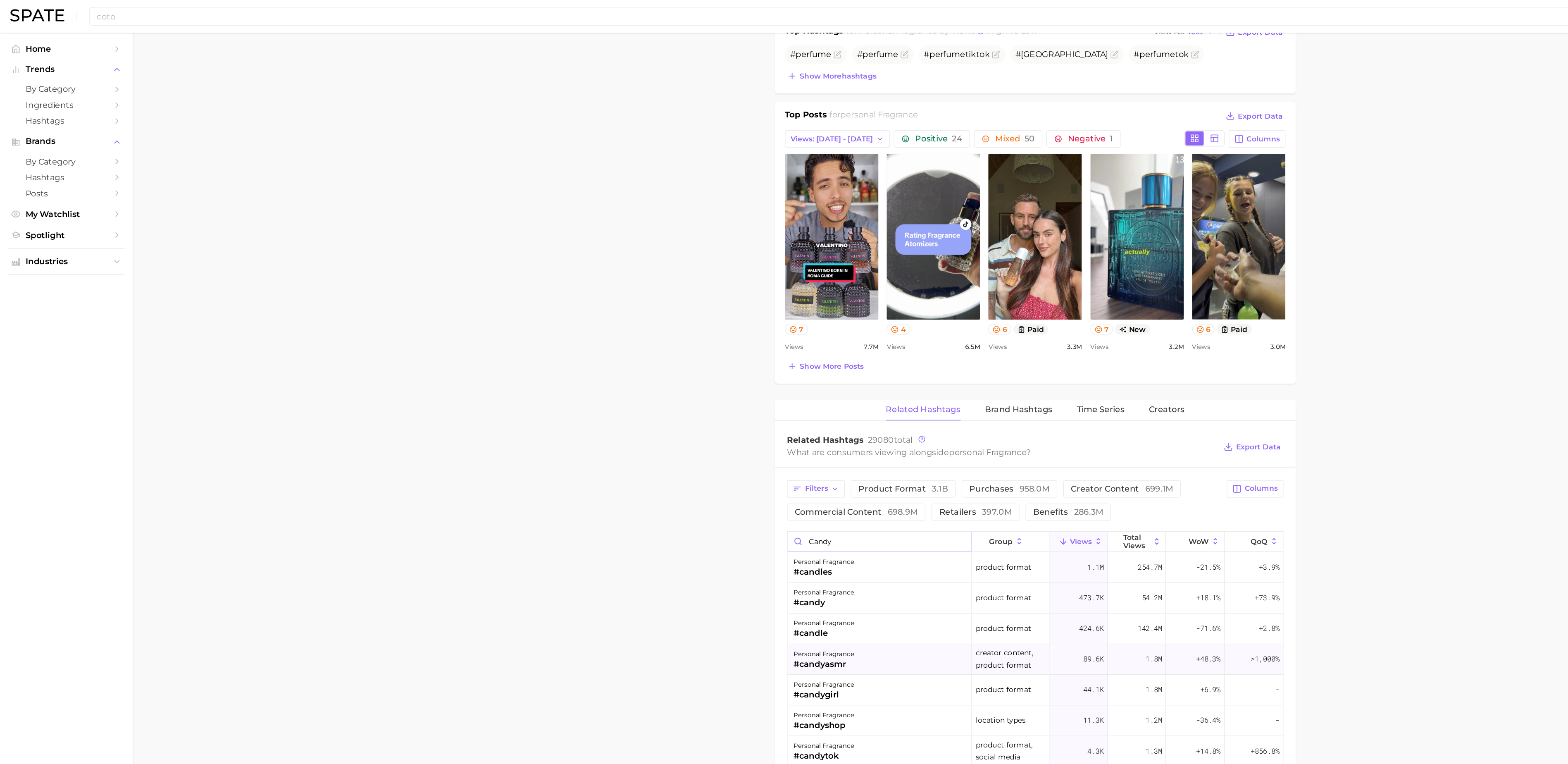
scroll to position [300, 0]
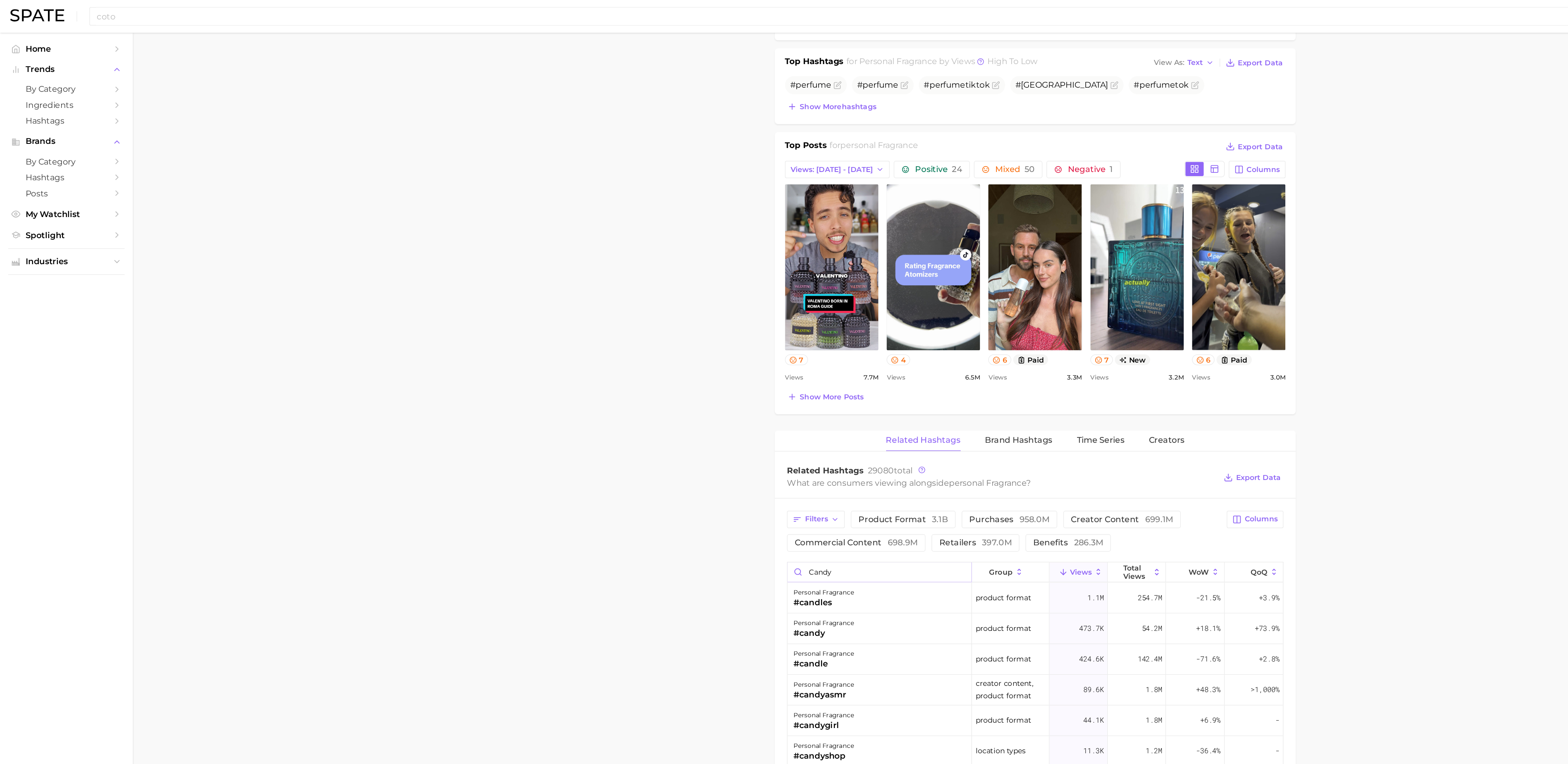
click at [662, 464] on input "candy" at bounding box center [712, 463] width 149 height 16
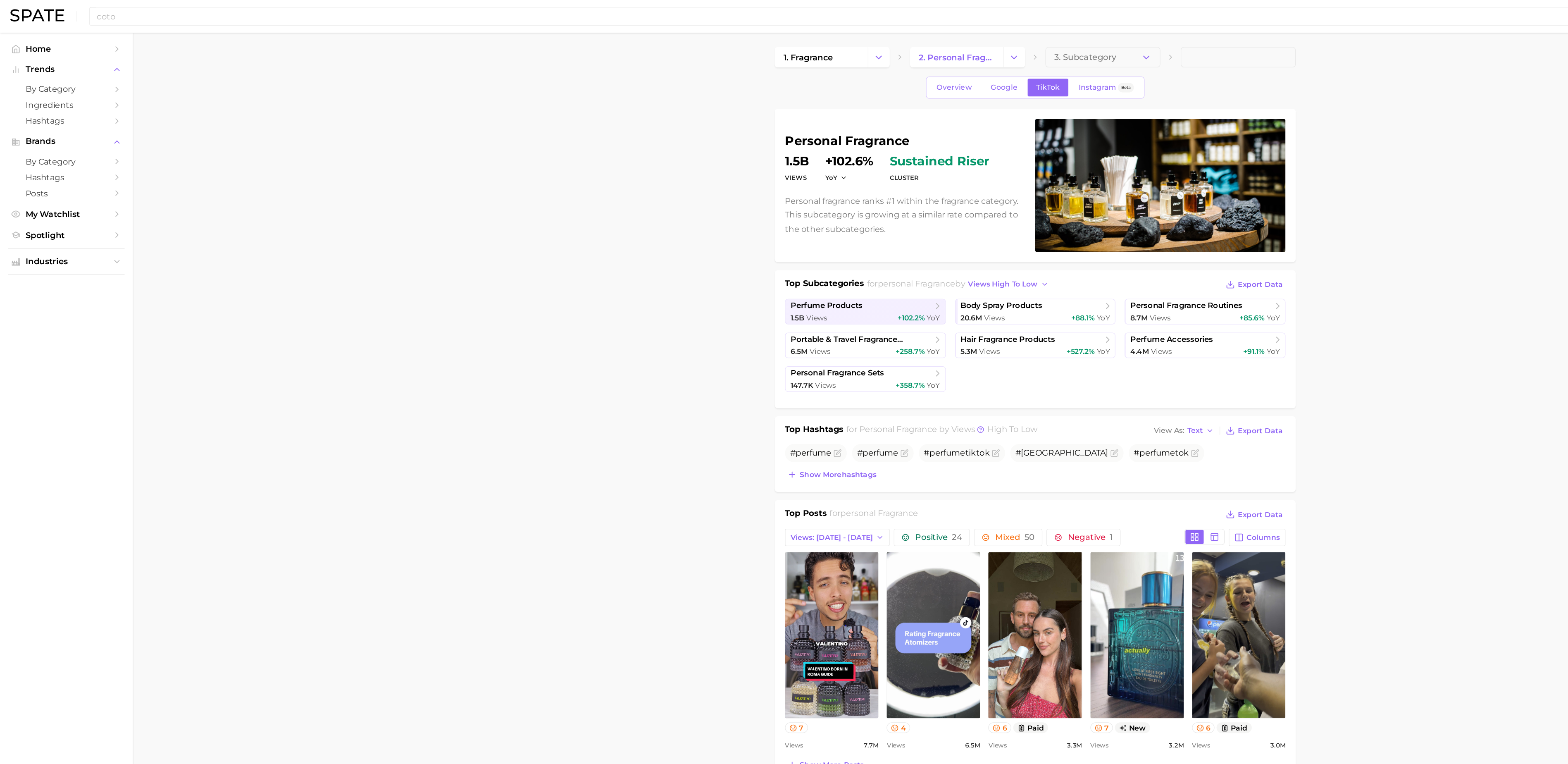
scroll to position [0, 0]
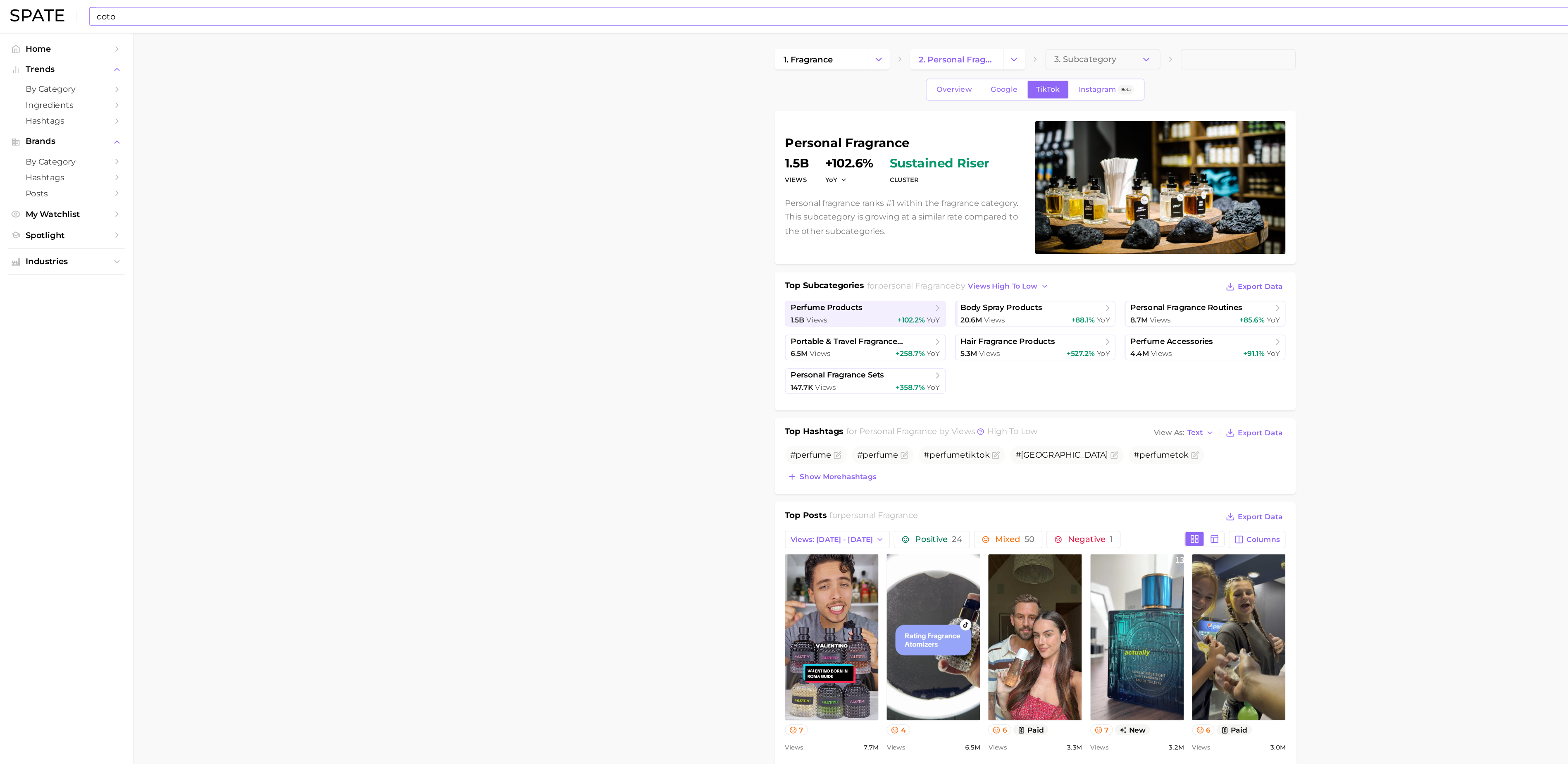
type input "cotton"
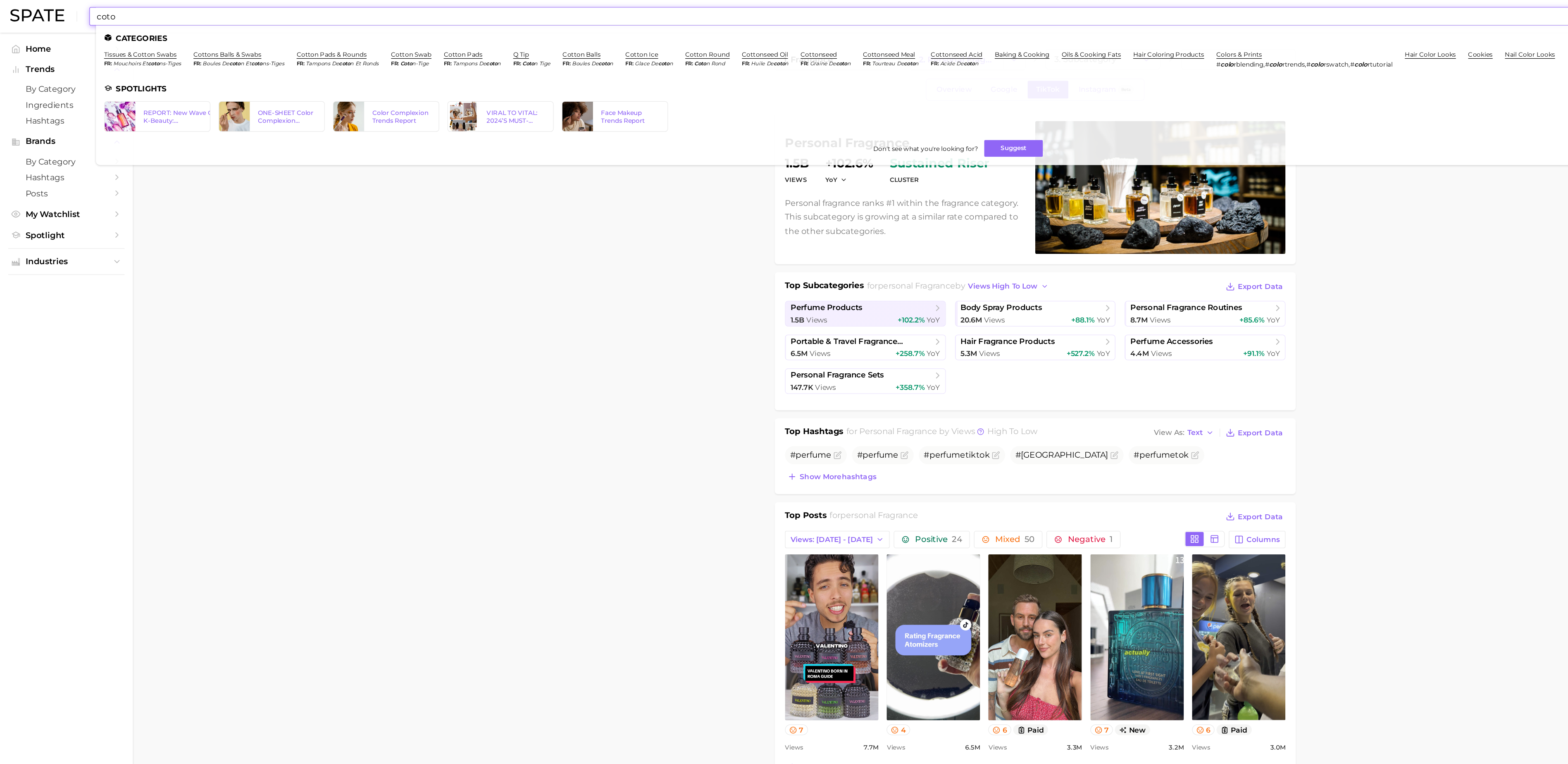
click at [554, 19] on input "coto" at bounding box center [759, 13] width 1363 height 14
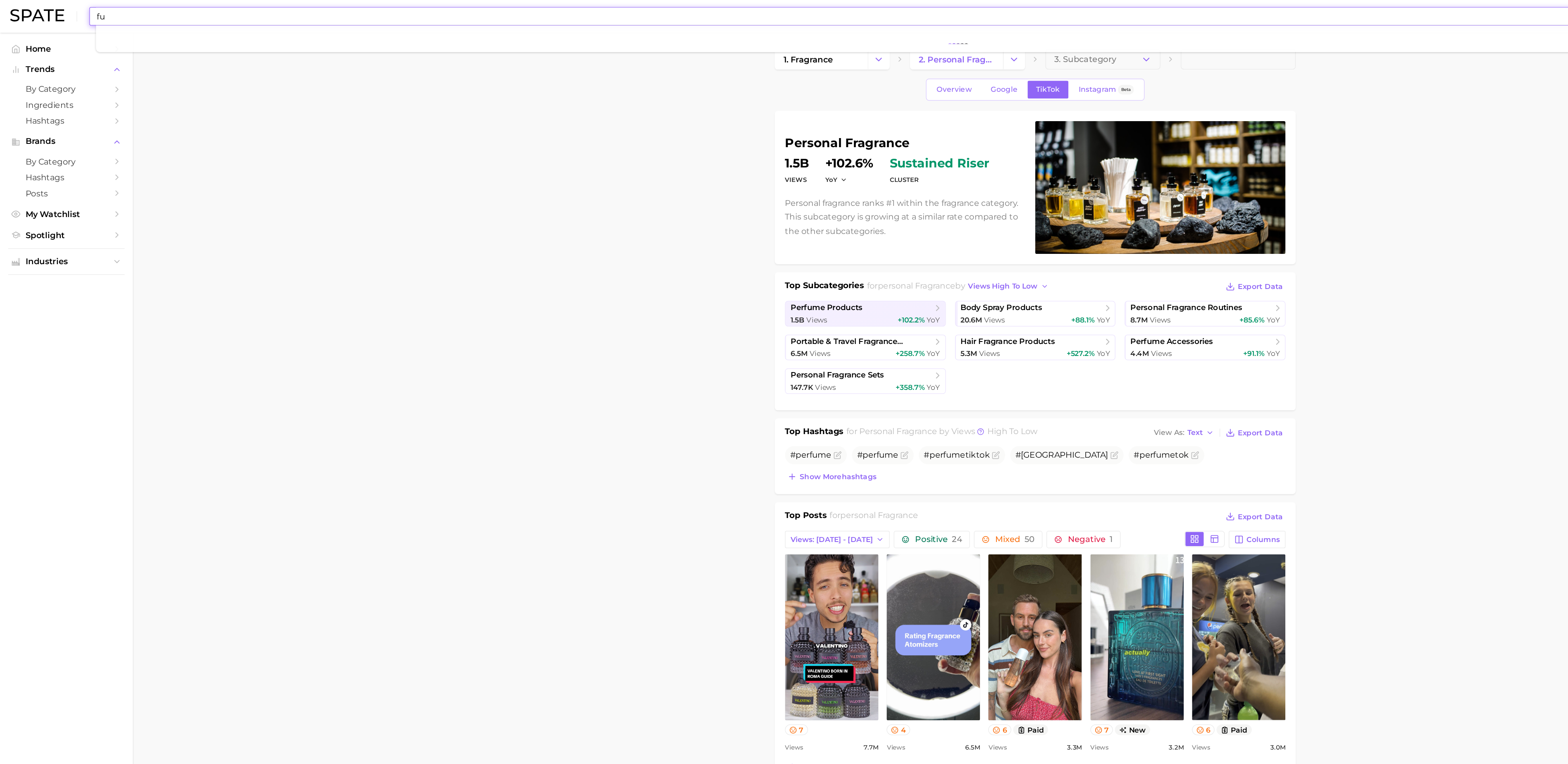
type input "f"
type input "c"
type input "cinnamon fra"
click at [117, 47] on link "cinnamon perfume" at bounding box center [109, 44] width 49 height 6
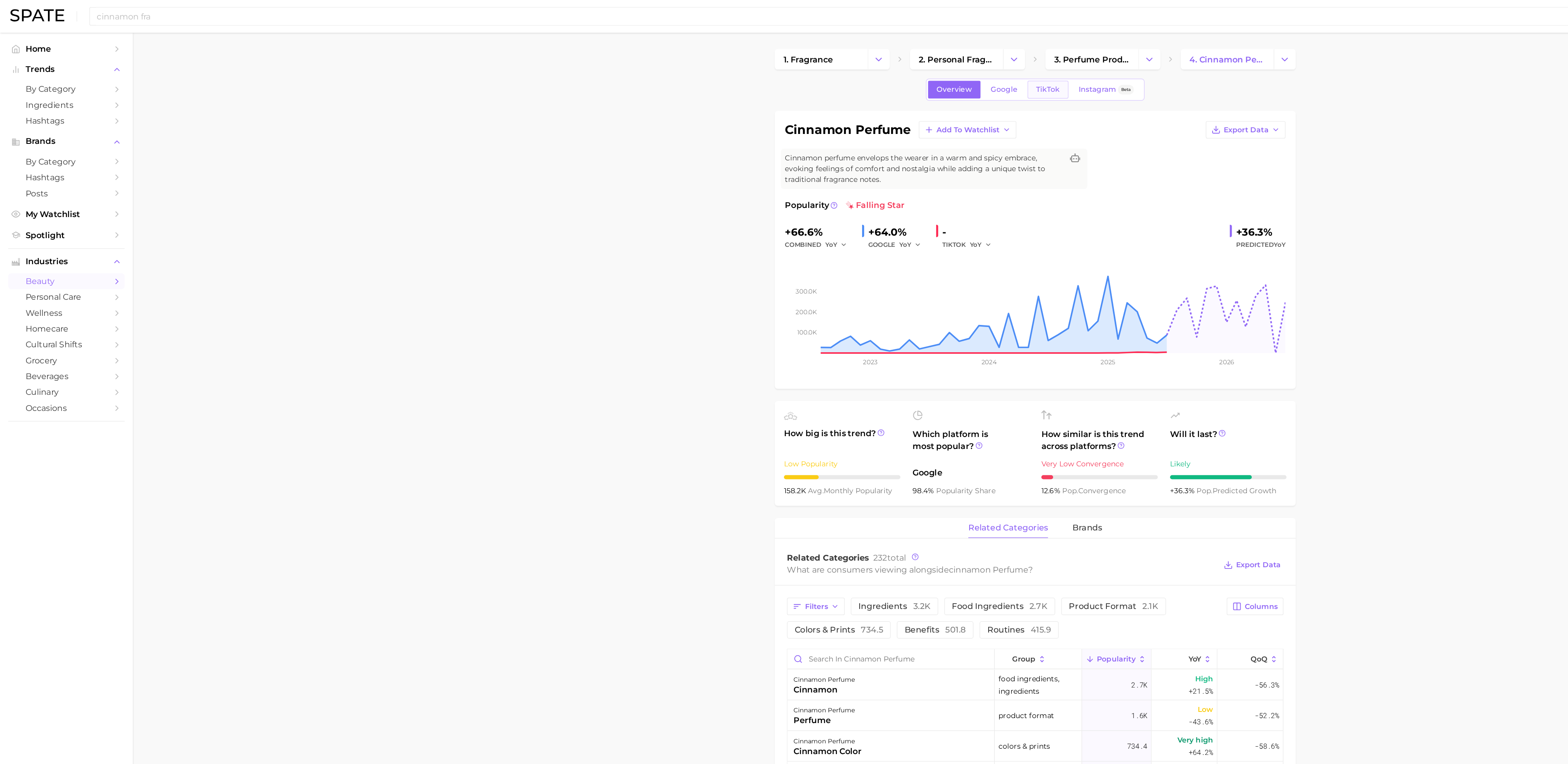
click at [834, 75] on link "TikTok" at bounding box center [848, 72] width 33 height 15
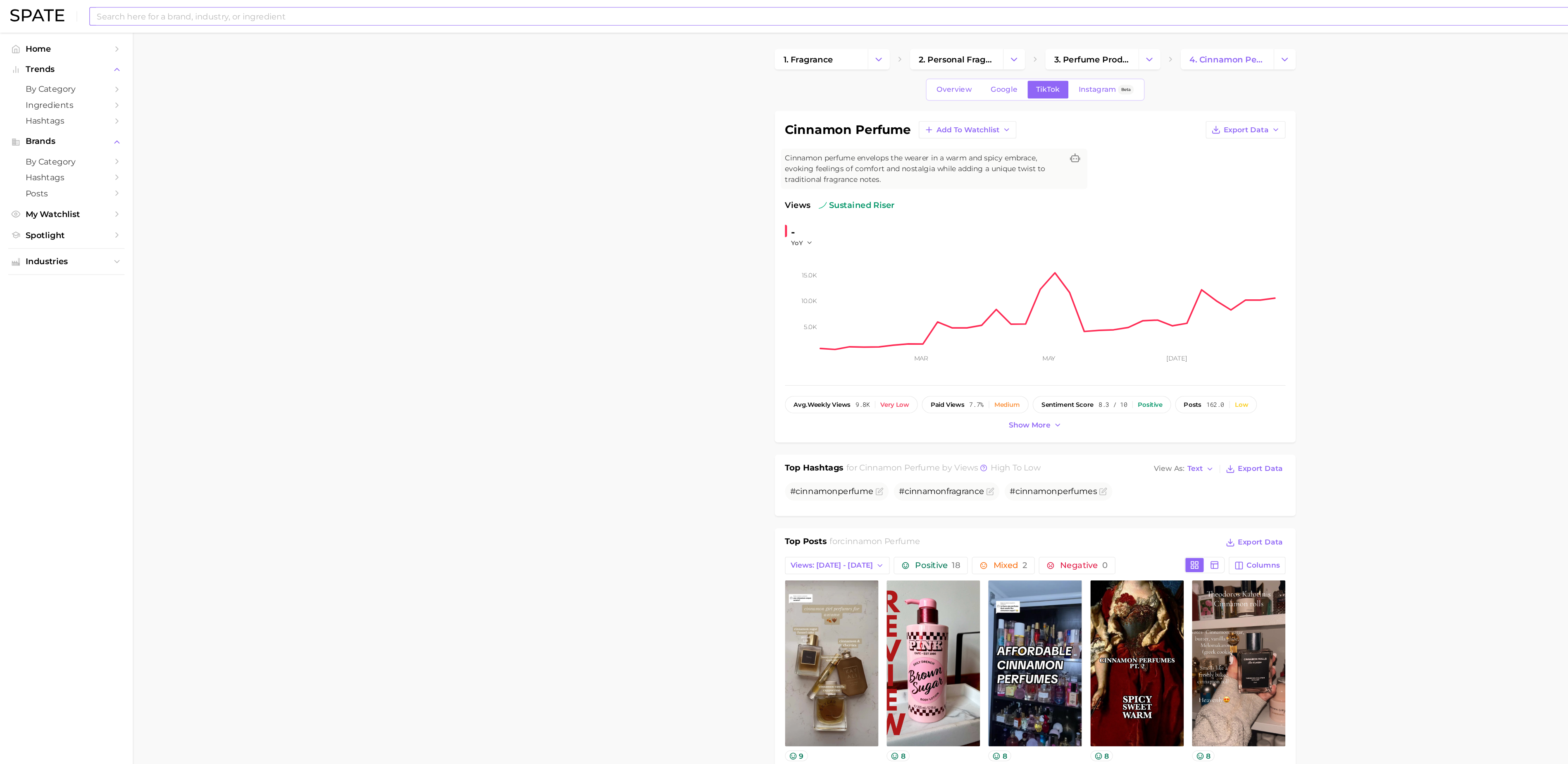
click at [586, 16] on input at bounding box center [759, 13] width 1363 height 14
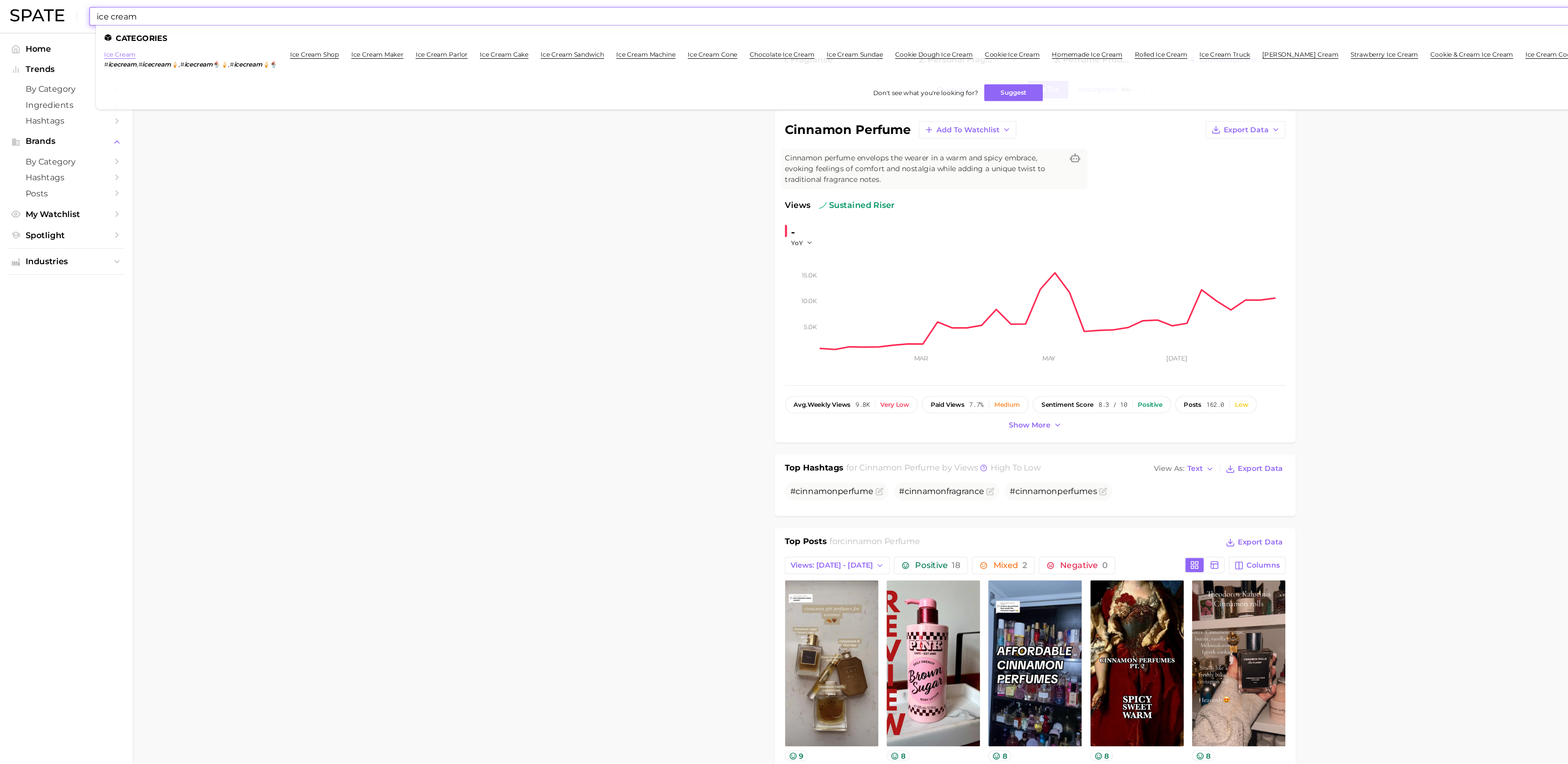
type input "ice cream"
click at [97, 46] on link "ice cream" at bounding box center [97, 44] width 26 height 6
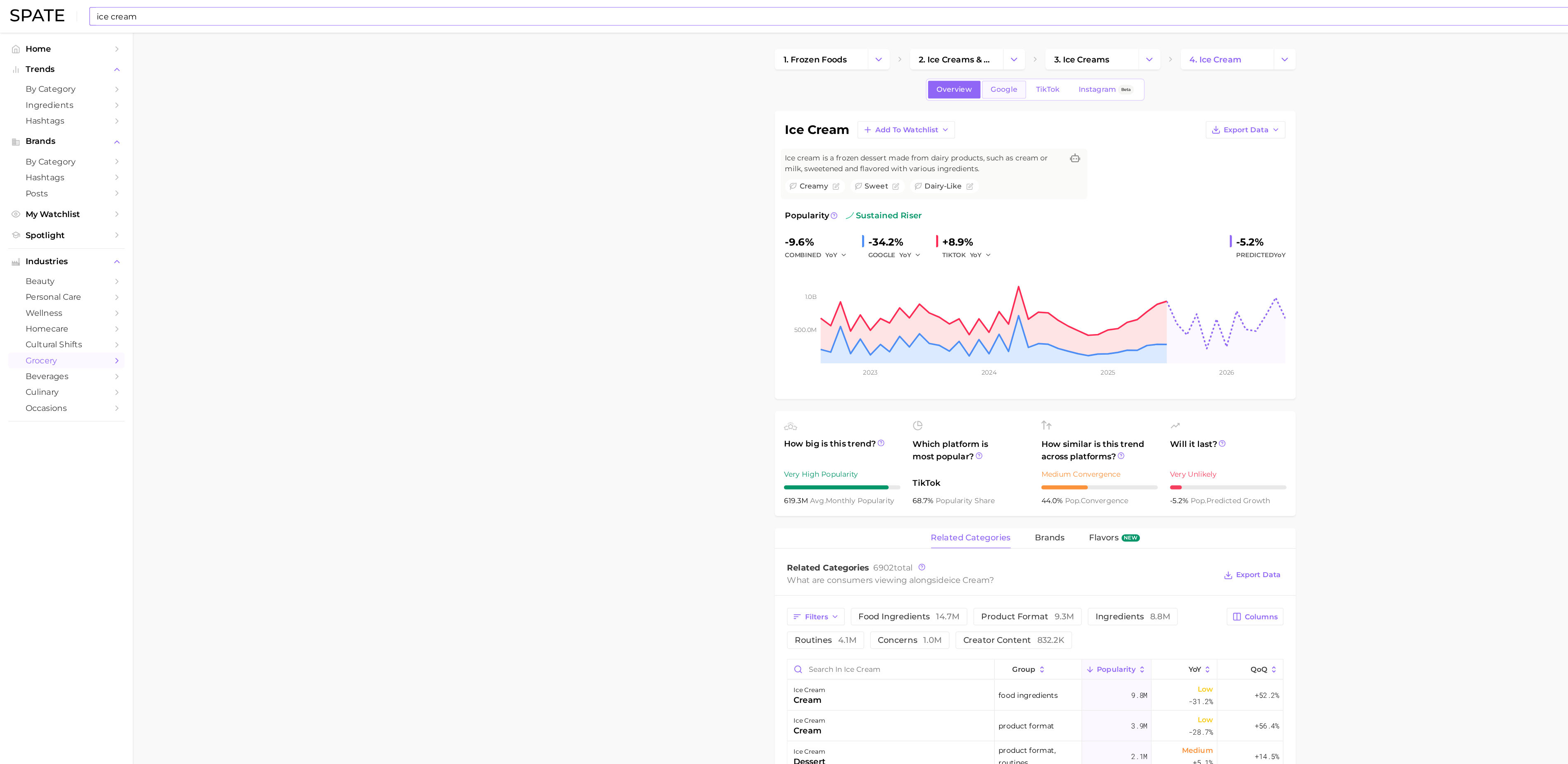
click at [797, 74] on link "Google" at bounding box center [813, 72] width 35 height 15
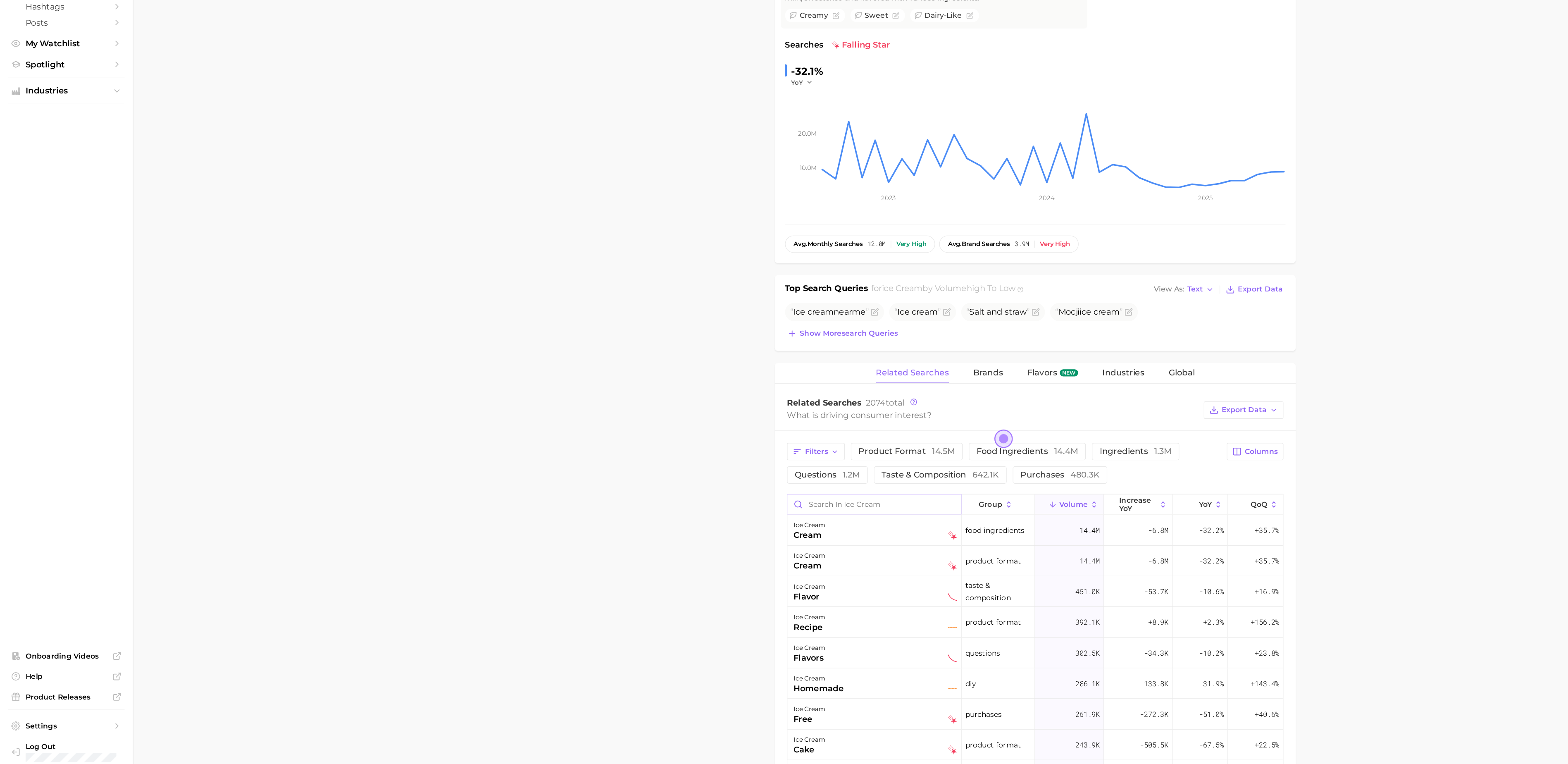
click at [681, 554] on input "Search in ice cream" at bounding box center [707, 546] width 141 height 16
type input "f"
type input "e"
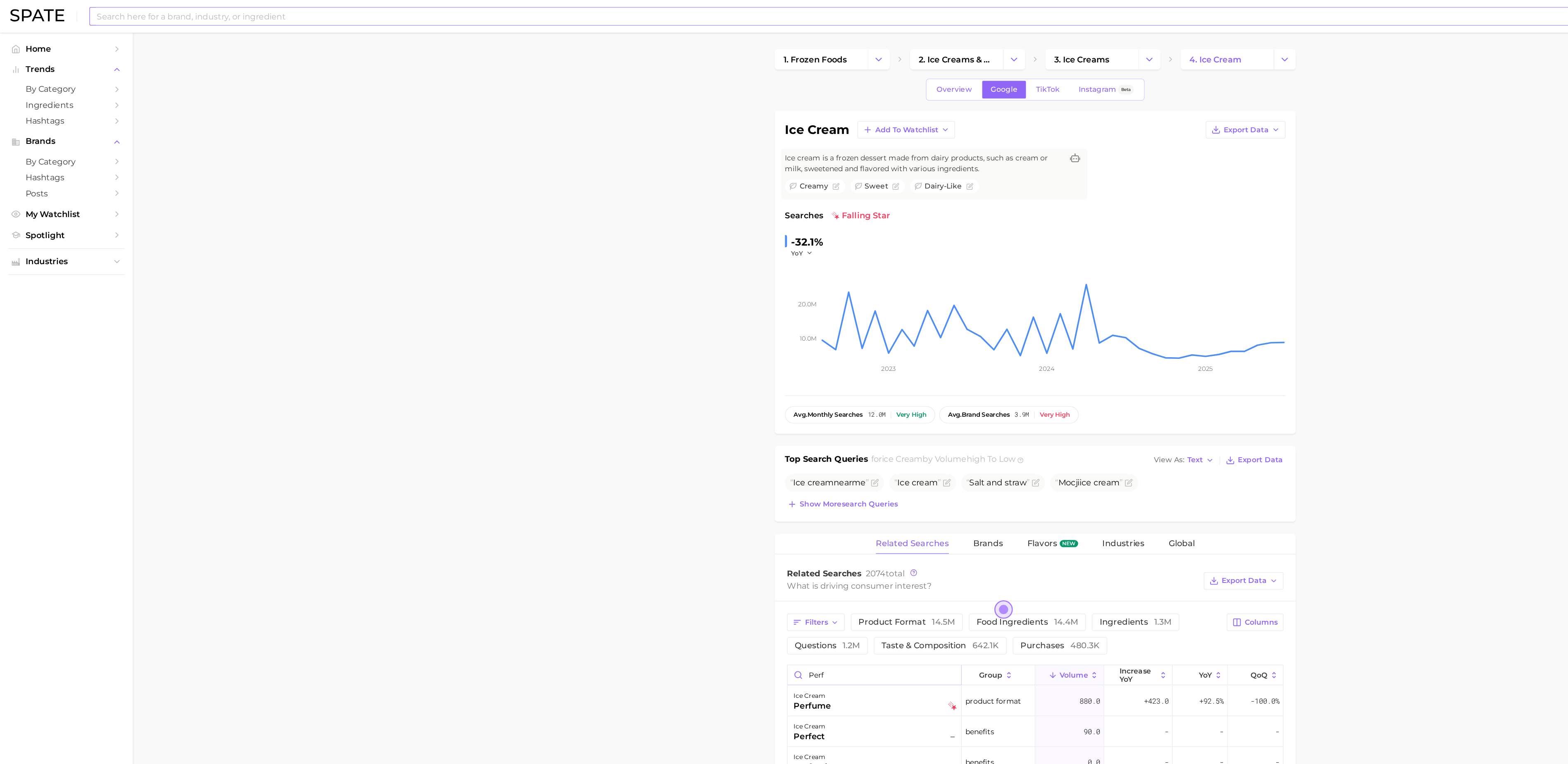
type input "perf"
click at [653, 13] on input at bounding box center [759, 13] width 1363 height 14
type input "ice cream perfume"
click at [108, 46] on link "ice cream perfume" at bounding box center [109, 44] width 49 height 6
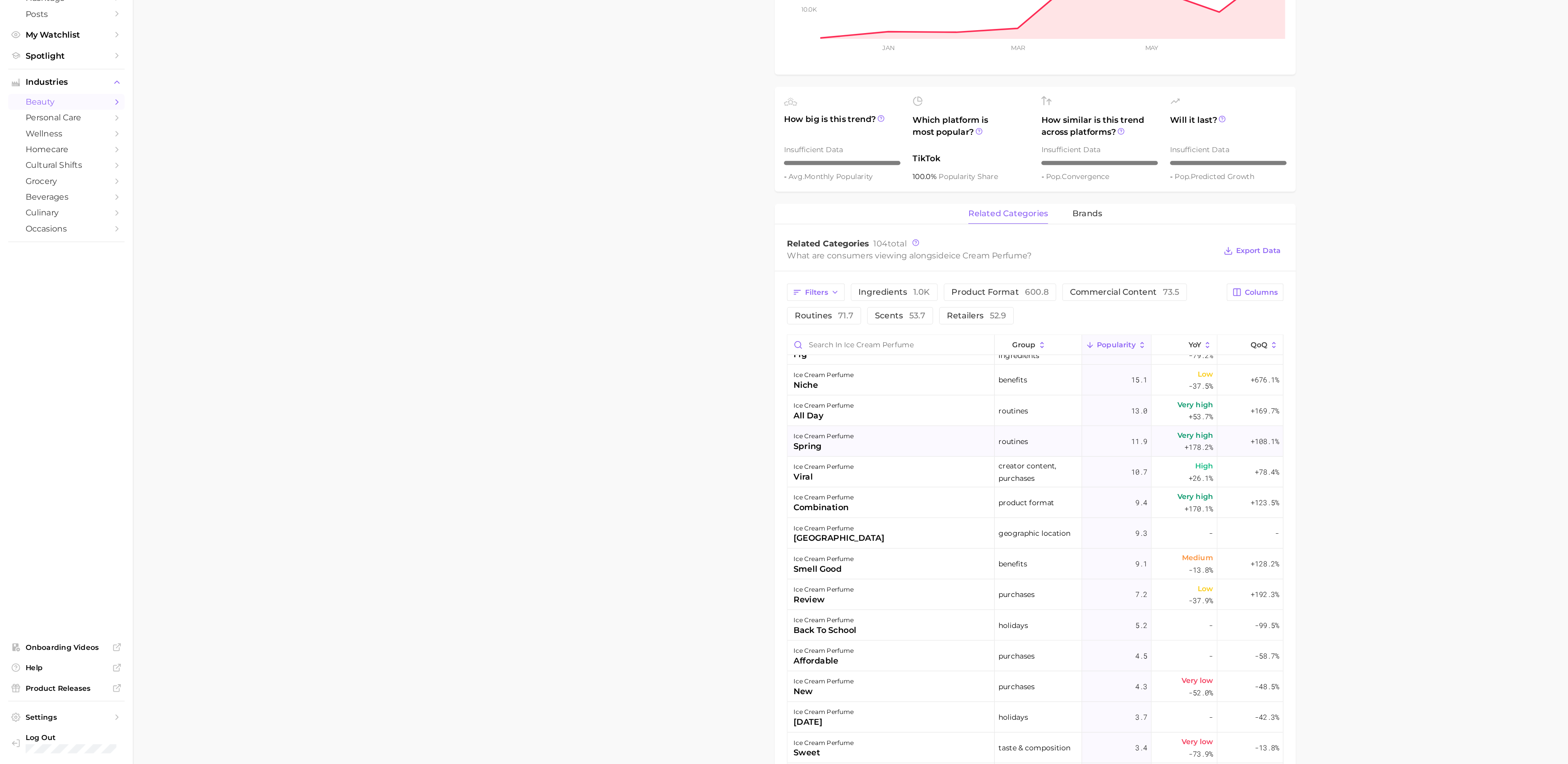
scroll to position [108, 0]
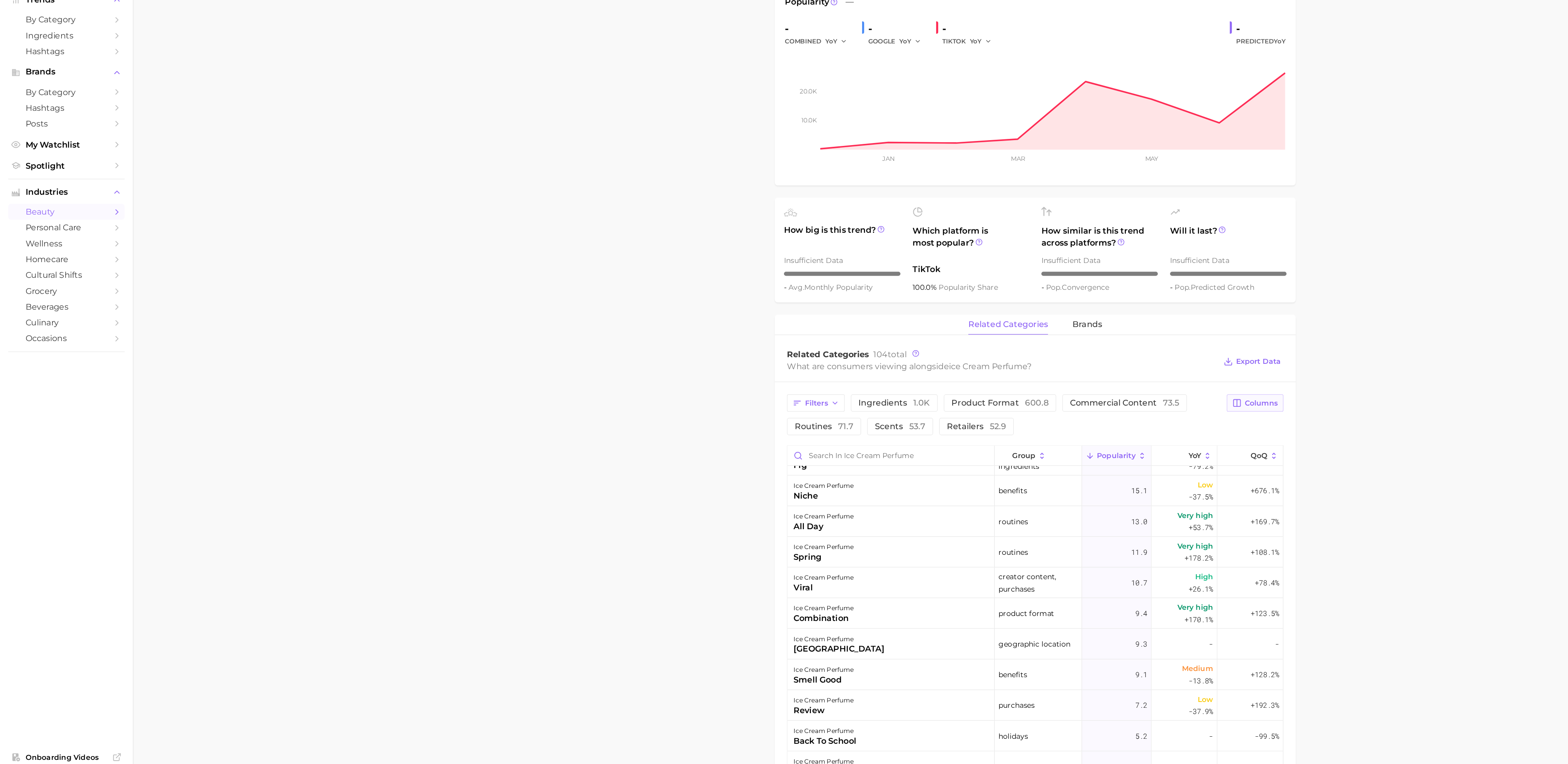
click at [1017, 380] on button "Columns" at bounding box center [1015, 382] width 46 height 14
click at [959, 452] on span "Increase QoQ" at bounding box center [946, 454] width 46 height 7
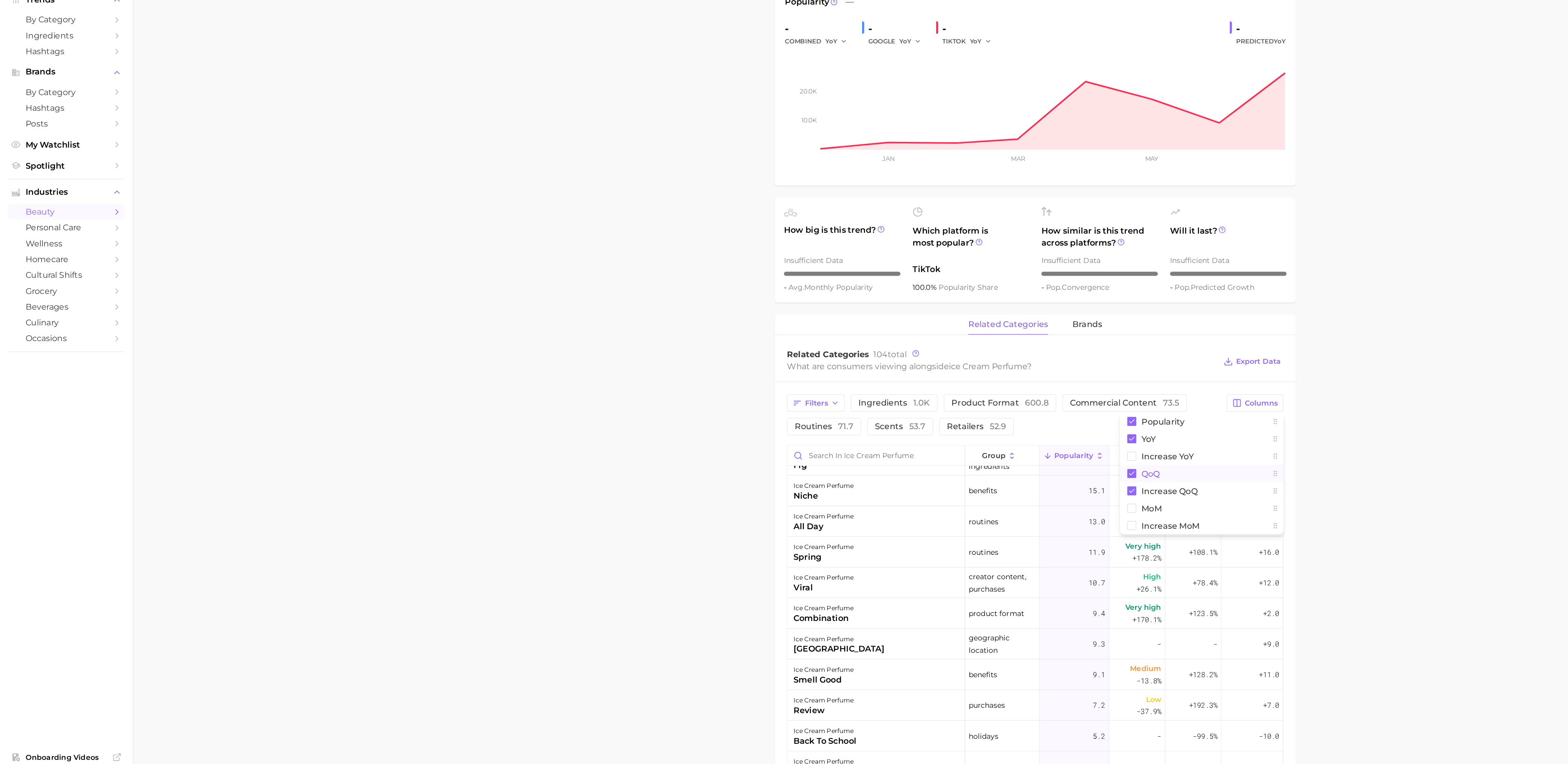
click at [947, 444] on button "QoQ" at bounding box center [972, 439] width 132 height 14
click at [1095, 475] on main "1. fragrance 2. personal fragrance 3. perfume products 4. ice cream perfume Ove…" at bounding box center [838, 575] width 1460 height 1314
click at [1005, 380] on button "Columns" at bounding box center [1015, 382] width 46 height 14
click at [1096, 451] on main "1. fragrance 2. personal fragrance 3. perfume products 4. ice cream perfume Ove…" at bounding box center [838, 575] width 1460 height 1314
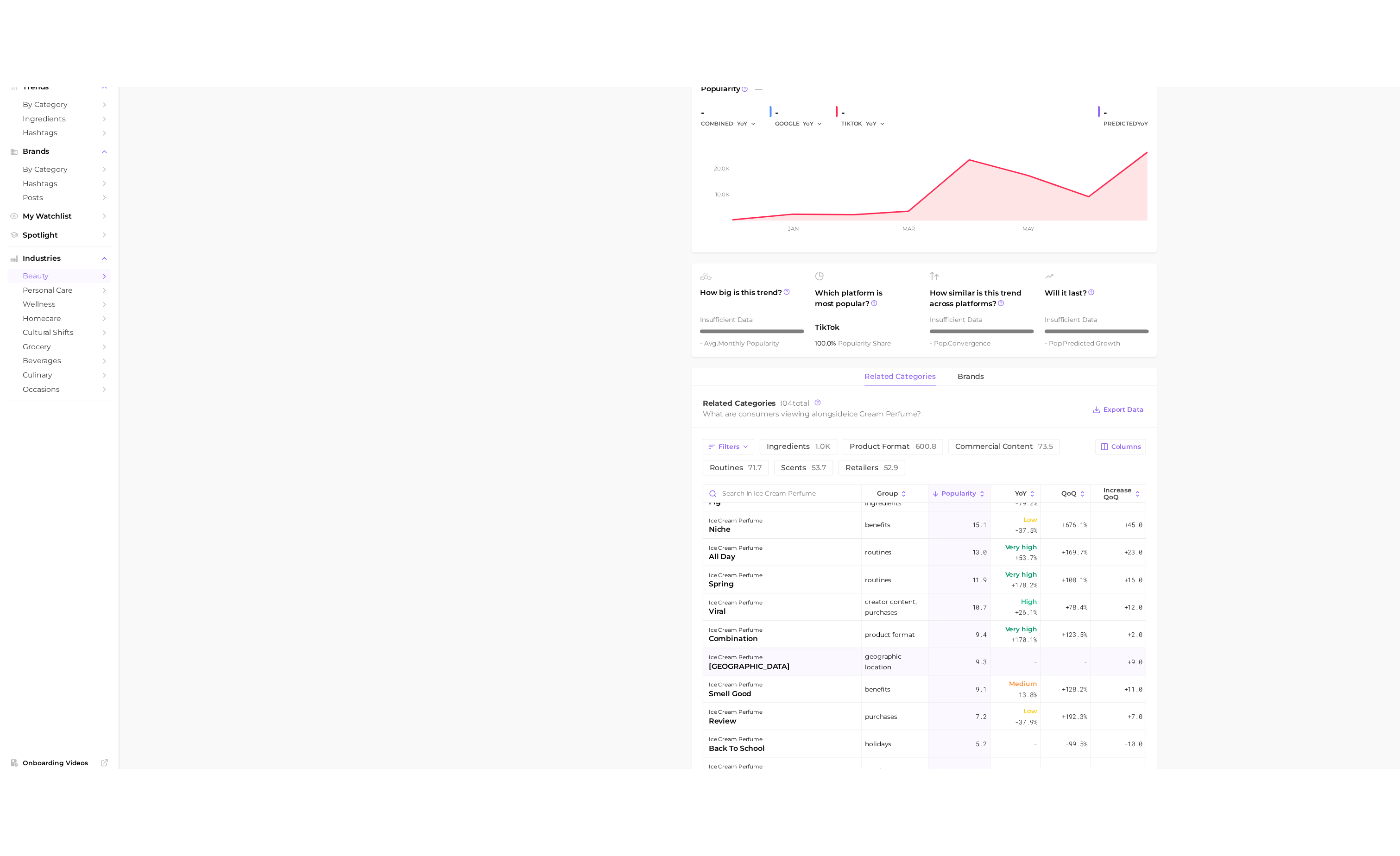
scroll to position [0, 0]
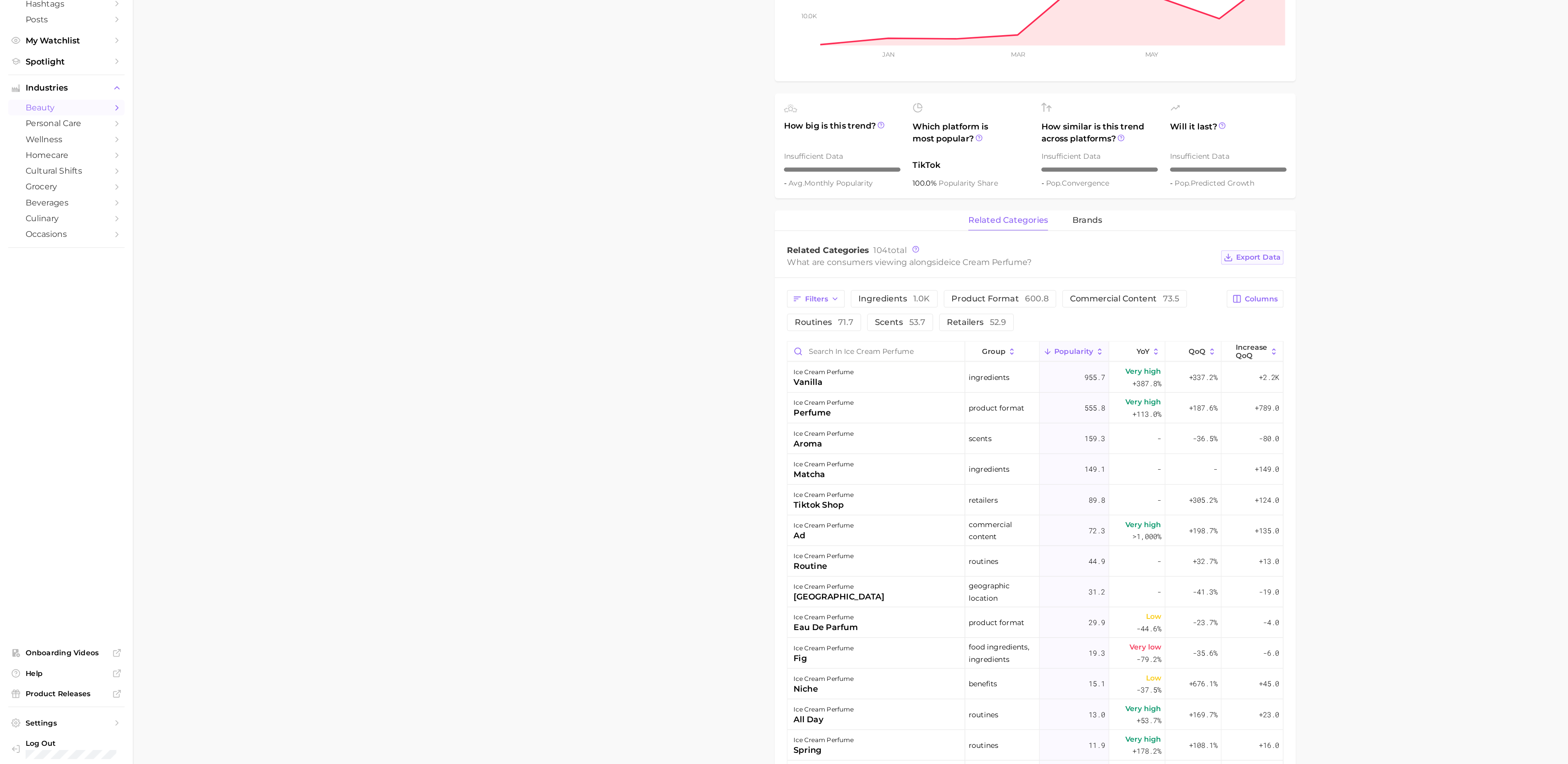
click at [1021, 352] on span "Export Data" at bounding box center [1018, 349] width 37 height 7
type textarea "x"
